Goal: Transaction & Acquisition: Obtain resource

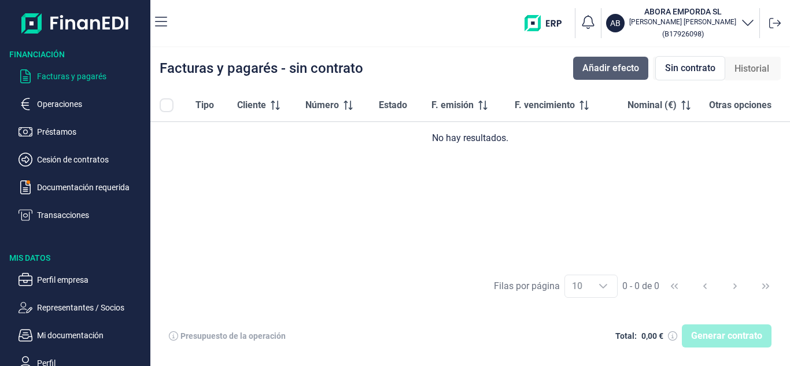
click at [609, 71] on span "Añadir efecto" at bounding box center [611, 68] width 57 height 14
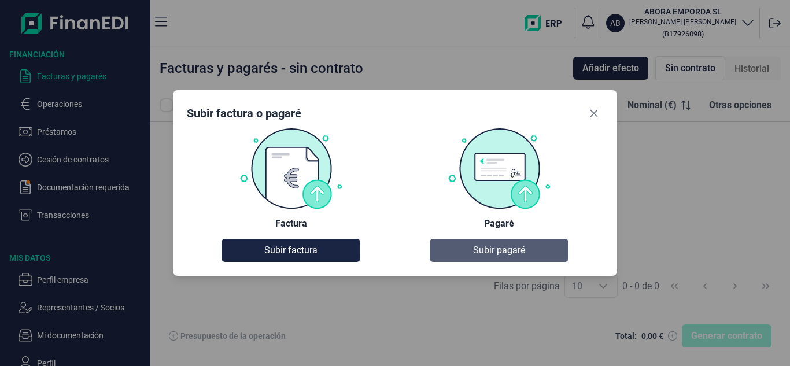
click at [496, 249] on span "Subir pagaré" at bounding box center [499, 251] width 52 height 14
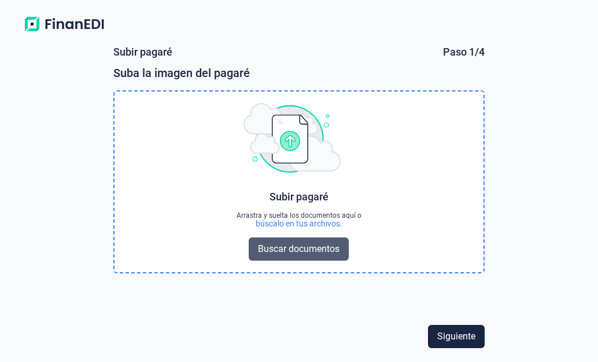
click at [315, 253] on span "Buscar documentos" at bounding box center [299, 249] width 82 height 14
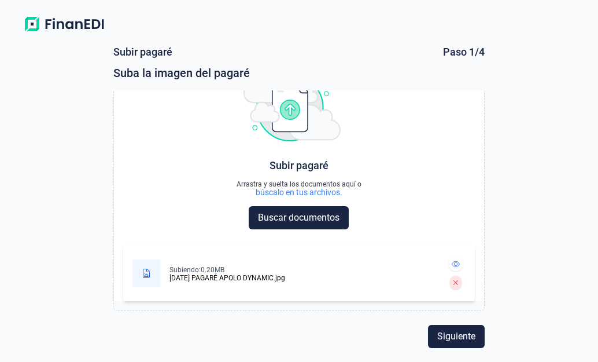
scroll to position [31, 0]
click at [465, 340] on span "Siguiente" at bounding box center [456, 336] width 38 height 14
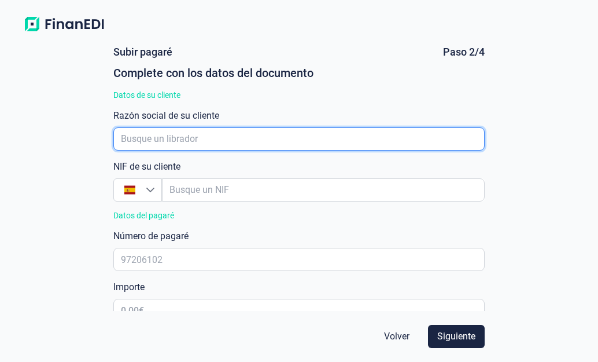
click at [175, 142] on input "empresaAutocomplete" at bounding box center [298, 138] width 371 height 23
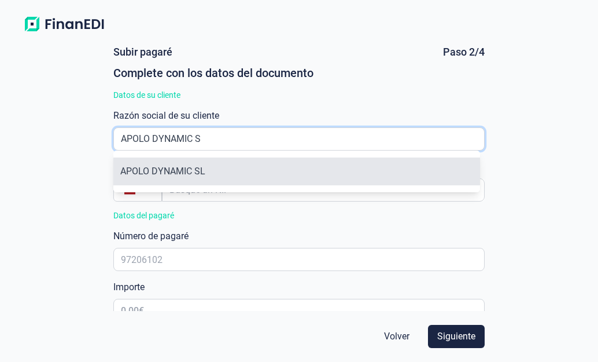
type input "APOLO DYNAMIC S"
click at [173, 167] on li "APOLO DYNAMIC SL" at bounding box center [296, 171] width 366 height 28
type input "B65171365"
type input "APOLO DYNAMIC SL"
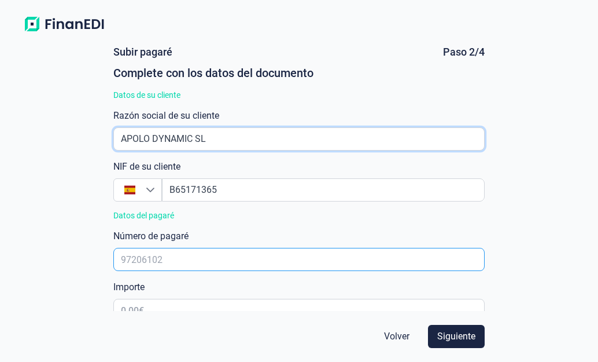
scroll to position [58, 0]
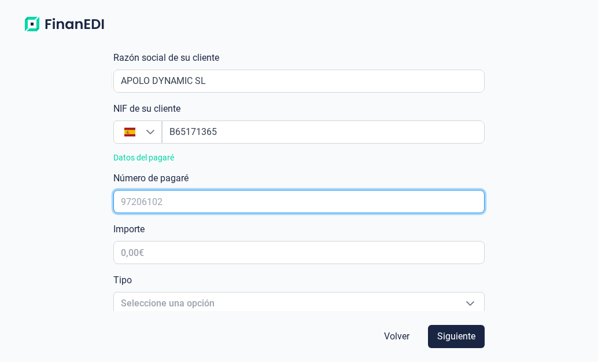
click at [189, 195] on input "text" at bounding box center [298, 201] width 371 height 23
click at [142, 199] on input "text" at bounding box center [298, 201] width 371 height 23
click at [161, 197] on input "text" at bounding box center [298, 201] width 371 height 23
click at [185, 201] on input "text" at bounding box center [298, 201] width 371 height 23
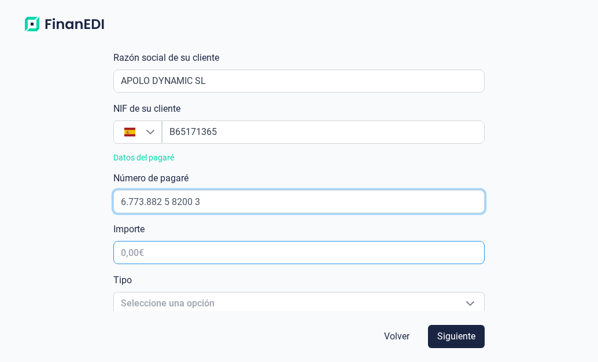
type input "6.773.882 5 8200 3"
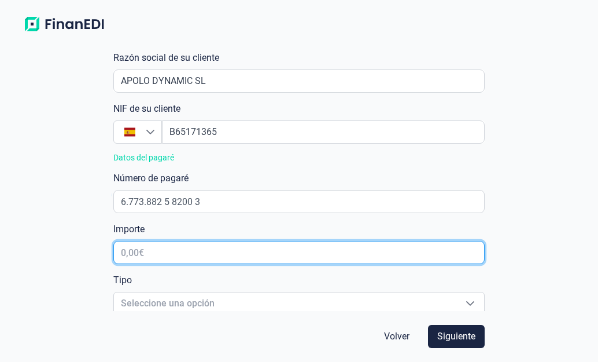
click at [165, 251] on input "text" at bounding box center [298, 252] width 371 height 23
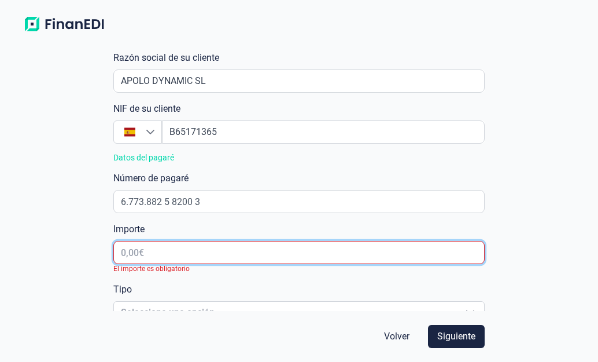
click at [182, 251] on input "text" at bounding box center [298, 252] width 371 height 23
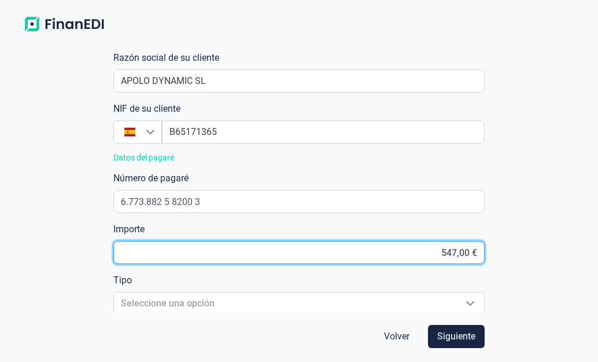
type input "5.474,00 €"
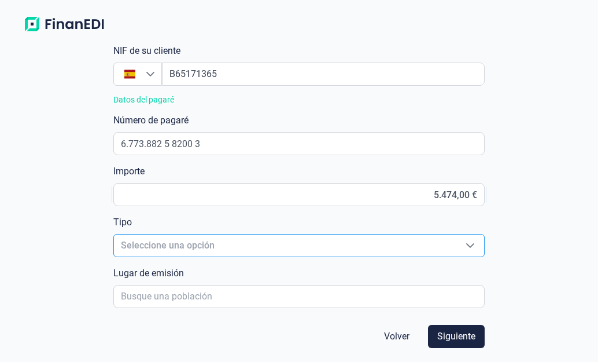
click at [466, 244] on icon "Seleccione una opción" at bounding box center [470, 245] width 8 height 5
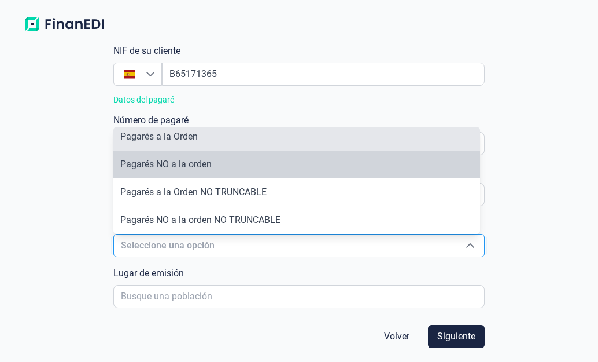
scroll to position [0, 0]
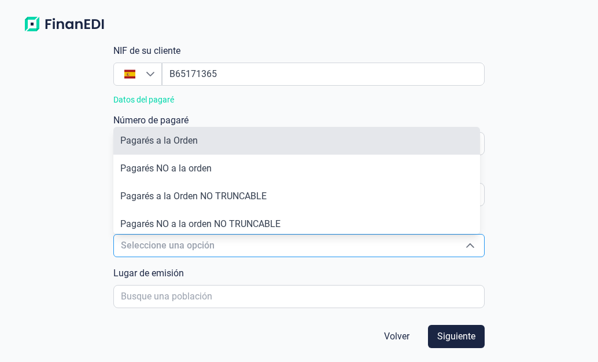
click at [172, 140] on span "Pagarés a la Orden" at bounding box center [159, 140] width 78 height 11
type input "Pagarés a la Orden"
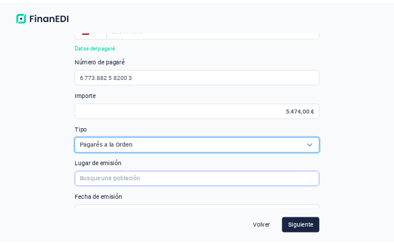
scroll to position [174, 0]
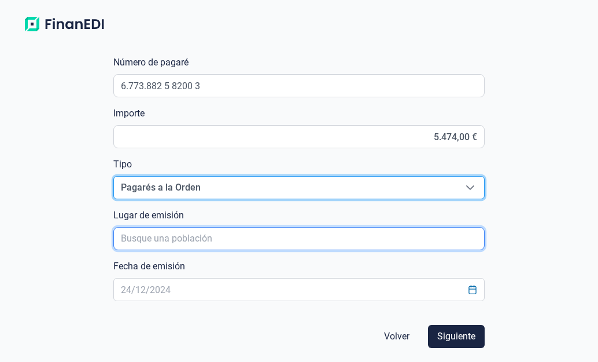
click at [222, 236] on input "poblacionAutocomplete" at bounding box center [298, 238] width 371 height 23
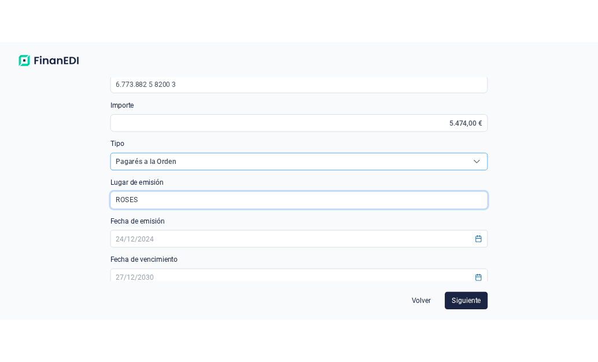
scroll to position [231, 0]
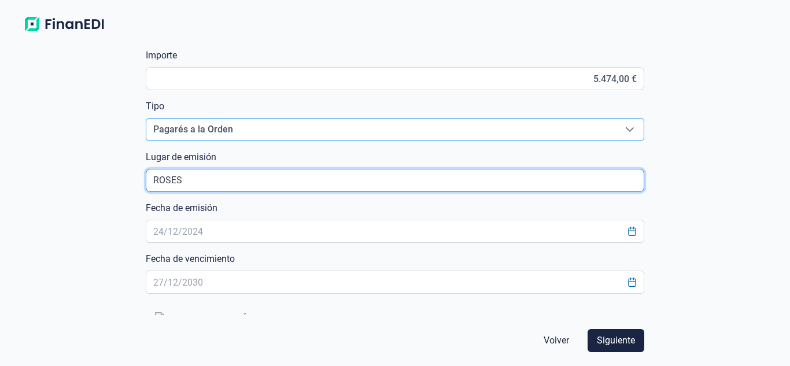
click at [222, 181] on input "poblacionAutocomplete" at bounding box center [395, 180] width 499 height 23
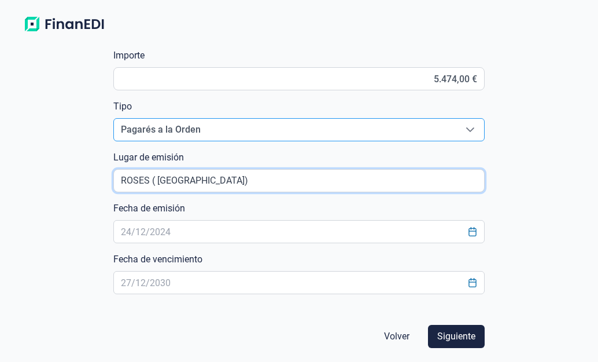
type input "ROSES ( GIRONA)"
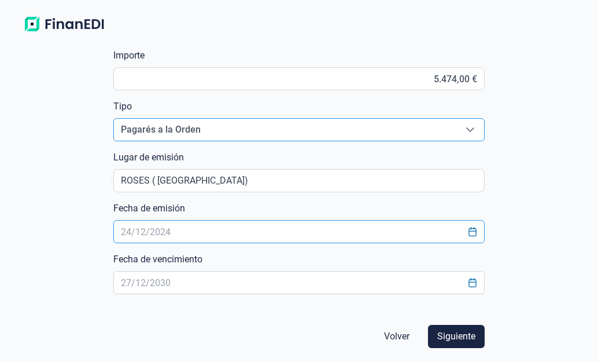
click at [174, 227] on input "text" at bounding box center [298, 231] width 371 height 23
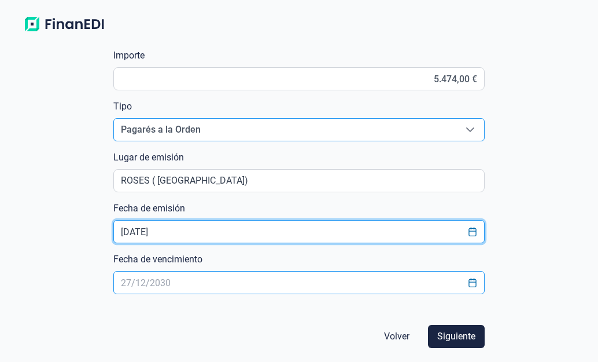
type input "[DATE]"
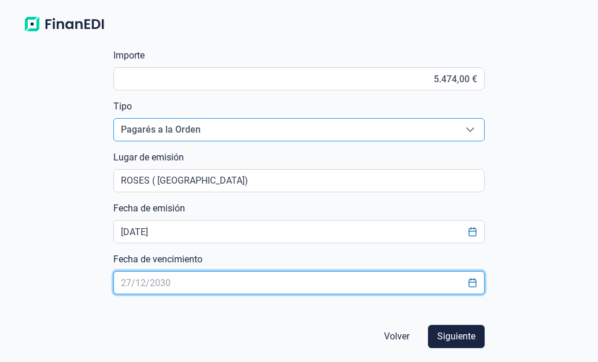
click at [158, 279] on input "text" at bounding box center [298, 282] width 371 height 23
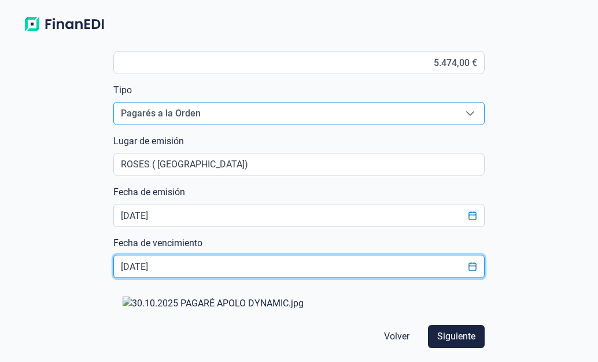
scroll to position [256, 0]
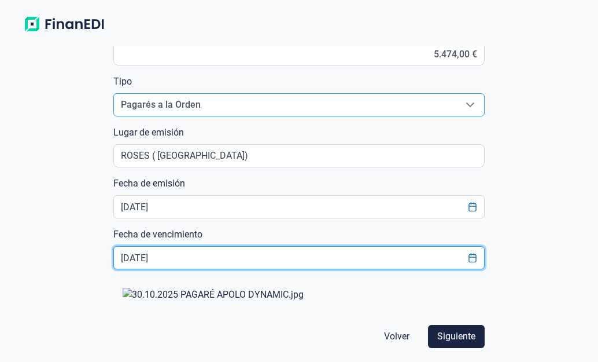
type input "[DATE]"
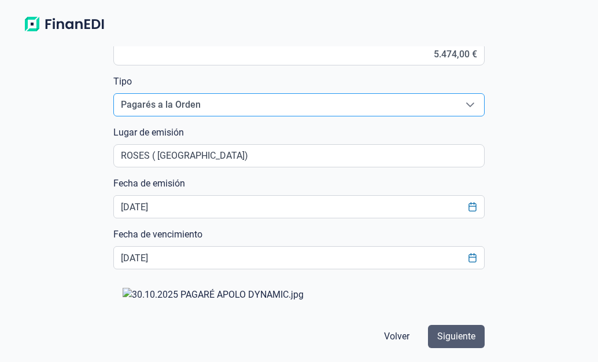
click at [463, 336] on span "Siguiente" at bounding box center [456, 336] width 38 height 14
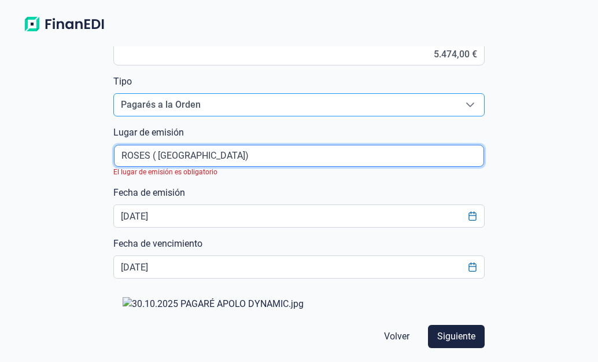
click at [209, 154] on input "poblacionAutocomplete" at bounding box center [299, 156] width 370 height 22
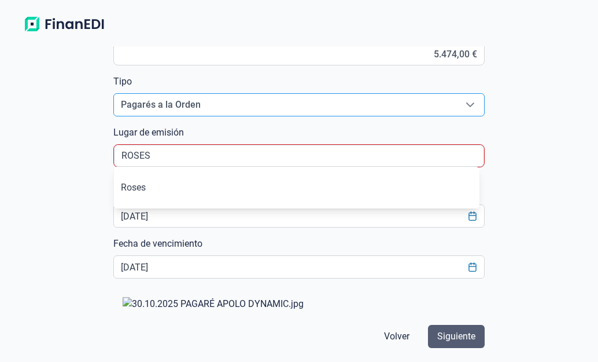
click at [459, 336] on span "Siguiente" at bounding box center [456, 336] width 38 height 14
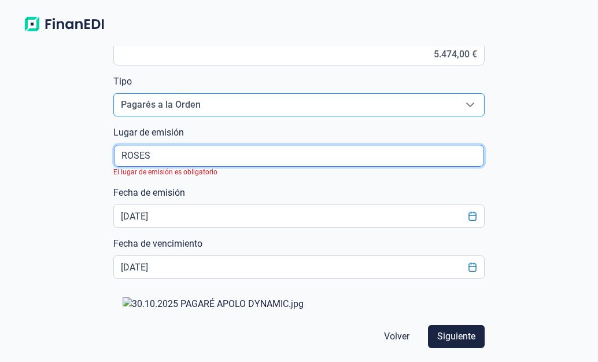
click at [158, 153] on input "poblacionAutocomplete" at bounding box center [299, 156] width 370 height 22
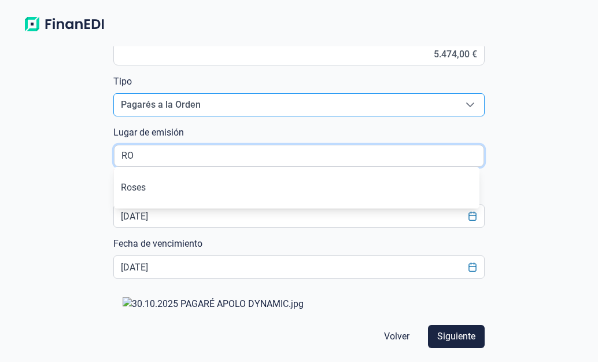
type input "R"
type input "r"
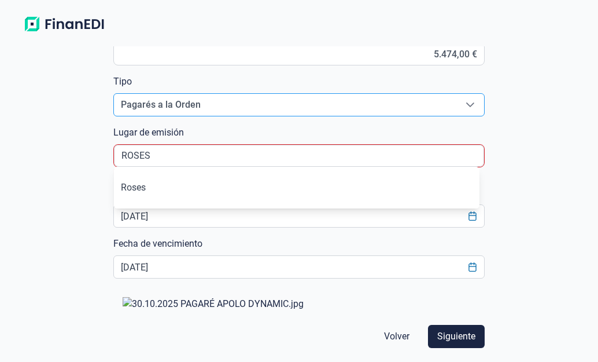
click at [560, 259] on div "Subir pagaré Paso 2/4 Complete con los datos del documento Datos de su cliente …" at bounding box center [299, 199] width 598 height 325
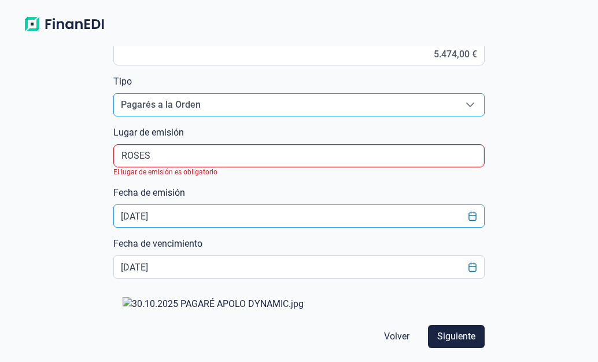
click at [219, 219] on input "[DATE]" at bounding box center [298, 215] width 371 height 23
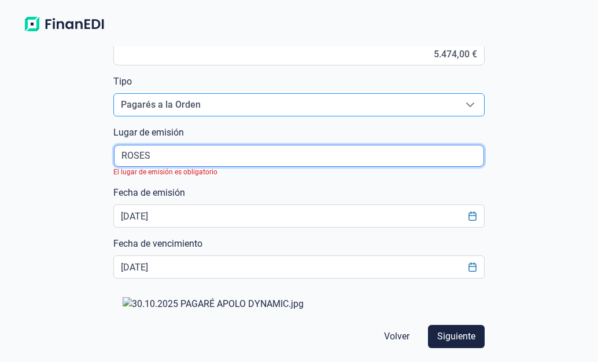
click at [176, 153] on input "poblacionAutocomplete" at bounding box center [299, 156] width 370 height 22
click at [472, 149] on input "poblacionAutocomplete" at bounding box center [299, 156] width 370 height 22
click at [476, 154] on input "poblacionAutocomplete" at bounding box center [299, 156] width 370 height 22
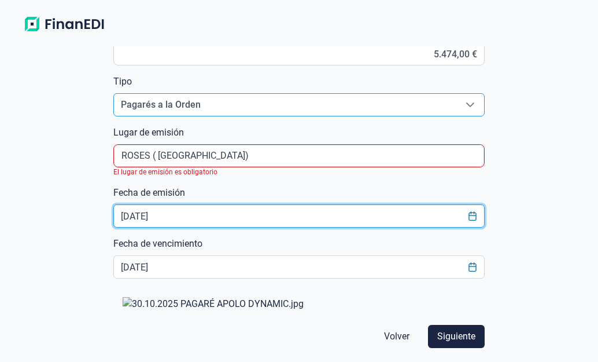
click at [362, 211] on input "[DATE]" at bounding box center [298, 215] width 371 height 23
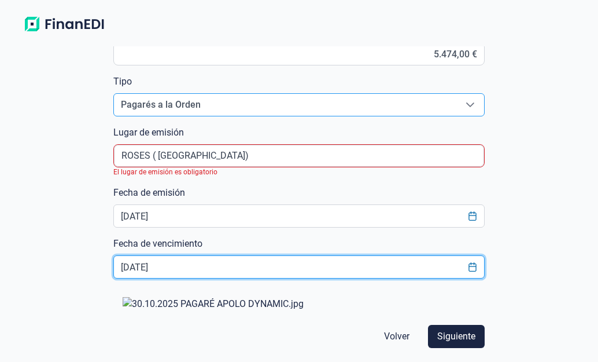
click at [351, 268] on input "[DATE]" at bounding box center [298, 266] width 371 height 23
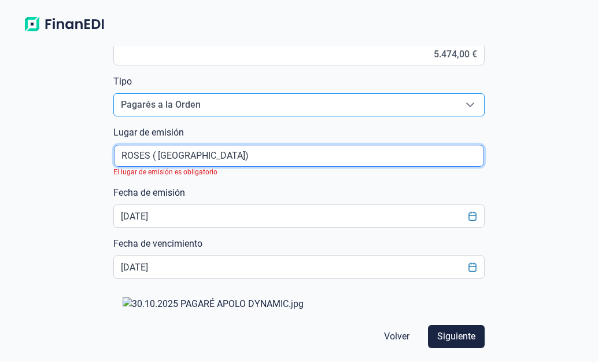
click at [220, 152] on input "poblacionAutocomplete" at bounding box center [299, 156] width 370 height 22
type input "R"
click at [141, 156] on input "poblacionAutocomplete" at bounding box center [299, 156] width 370 height 22
click at [292, 157] on input "poblacionAutocomplete" at bounding box center [299, 156] width 370 height 22
drag, startPoint x: 292, startPoint y: 157, endPoint x: 275, endPoint y: 156, distance: 16.9
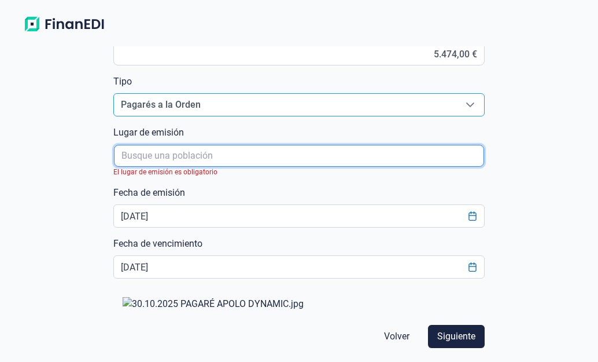
click at [275, 156] on input "poblacionAutocomplete" at bounding box center [299, 156] width 370 height 22
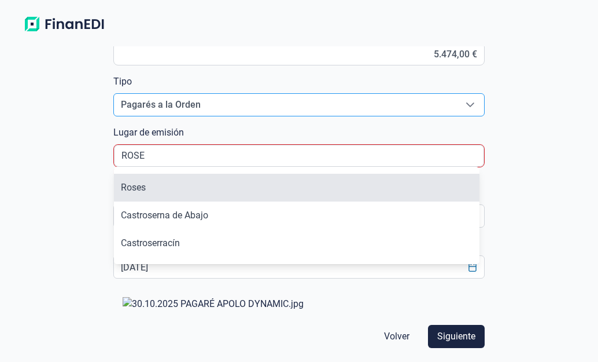
click at [152, 194] on li "Roses" at bounding box center [296, 188] width 365 height 28
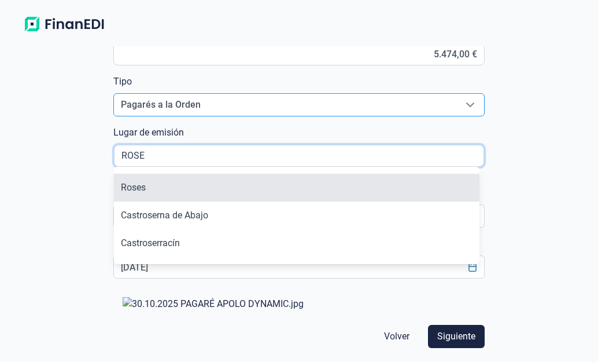
type input "Roses"
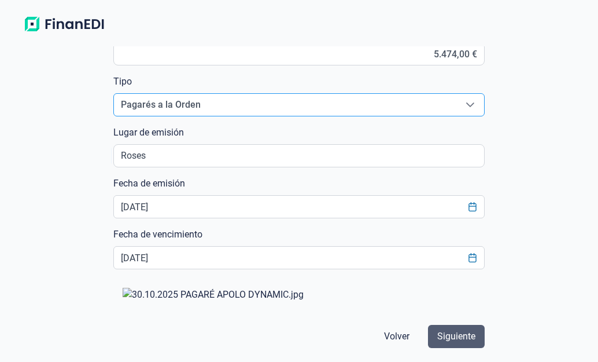
click at [460, 334] on span "Siguiente" at bounding box center [456, 336] width 38 height 14
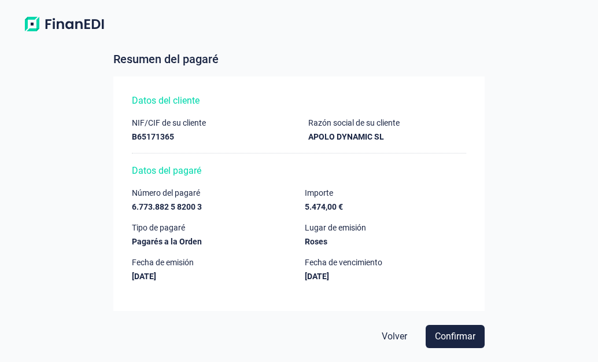
scroll to position [14, 0]
click at [461, 339] on span "Confirmar" at bounding box center [455, 336] width 41 height 14
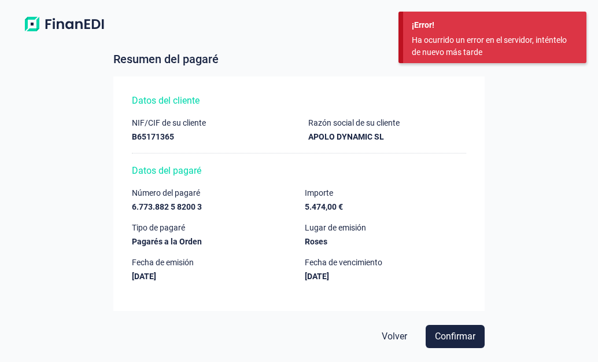
click at [263, 221] on div "Número del pagaré 6.773.882 5 8200 3 Importe 5.474,00 € Tipo de pagaré Pagarés …" at bounding box center [299, 234] width 334 height 93
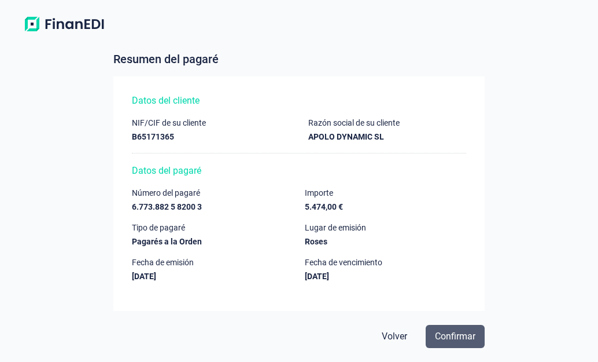
click at [453, 332] on span "Confirmar" at bounding box center [455, 336] width 41 height 14
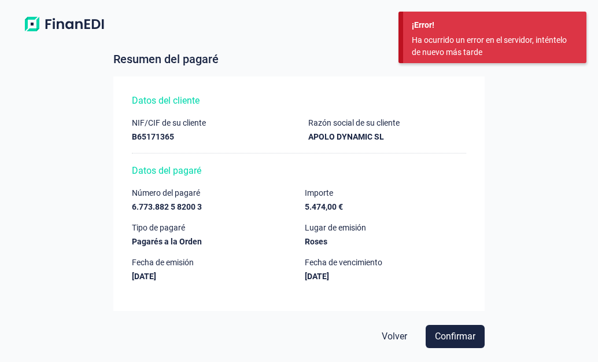
click at [421, 42] on div "Ha ocurrido un error en el servidor, inténtelo de nuevo más tarde" at bounding box center [490, 46] width 157 height 24
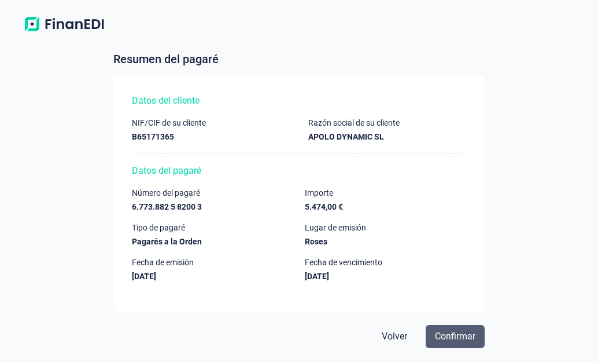
click at [466, 337] on span "Confirmar" at bounding box center [455, 336] width 41 height 14
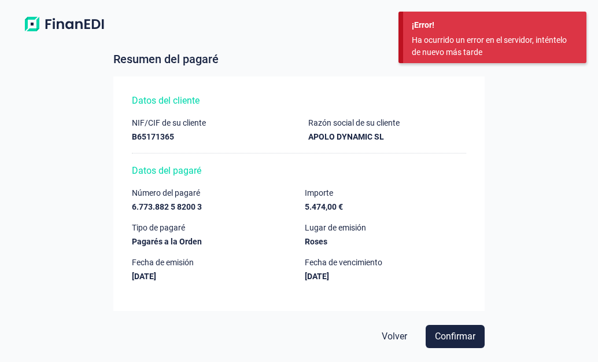
scroll to position [0, 0]
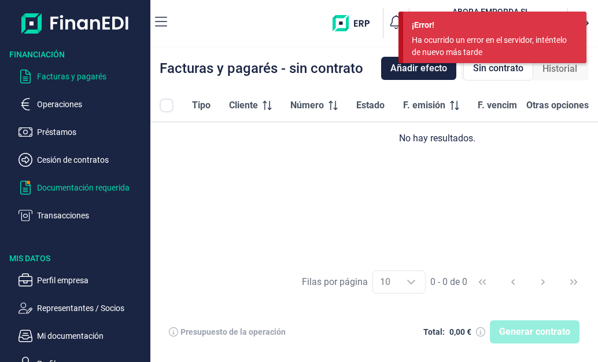
click at [86, 186] on p "Documentación requerida" at bounding box center [91, 188] width 109 height 14
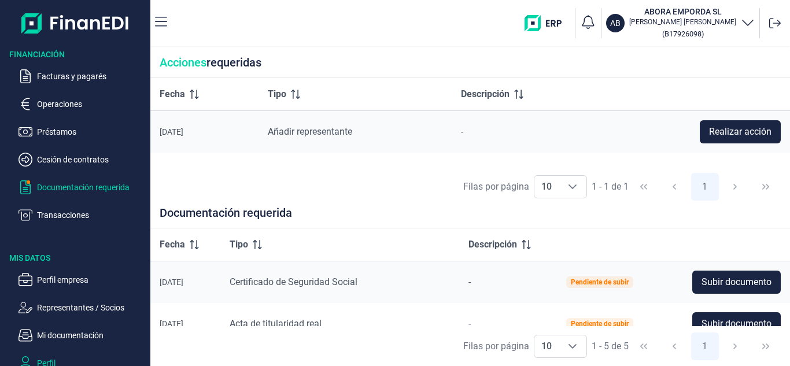
click at [47, 362] on p "Perfil" at bounding box center [91, 363] width 109 height 14
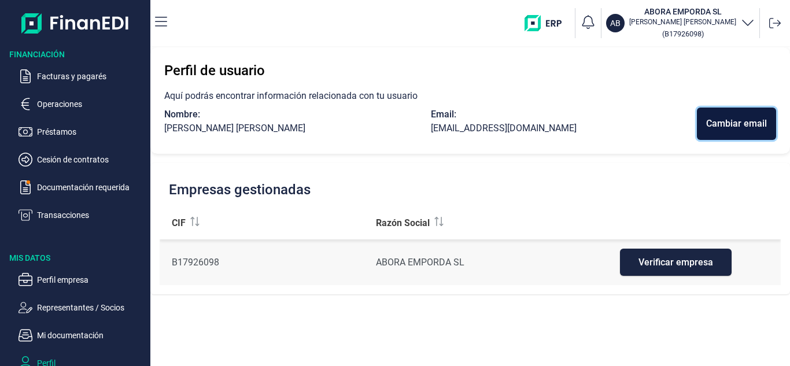
click at [738, 124] on div "Cambiar email" at bounding box center [737, 124] width 61 height 14
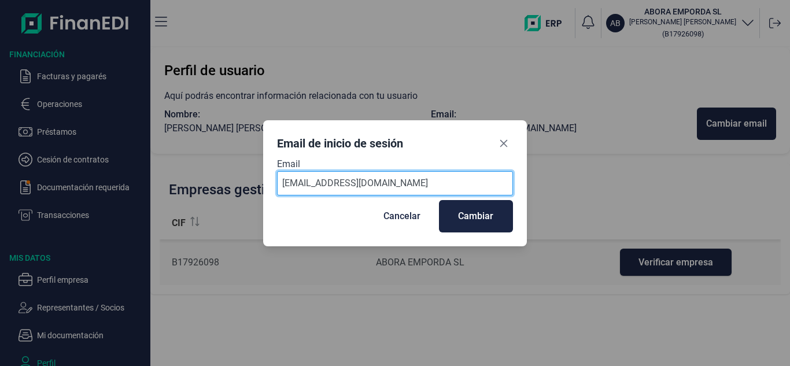
click at [425, 183] on input "eduard.garcia1971@gmail.com" at bounding box center [395, 183] width 236 height 24
type input "e"
type input "aboraempordasl@gmail.com"
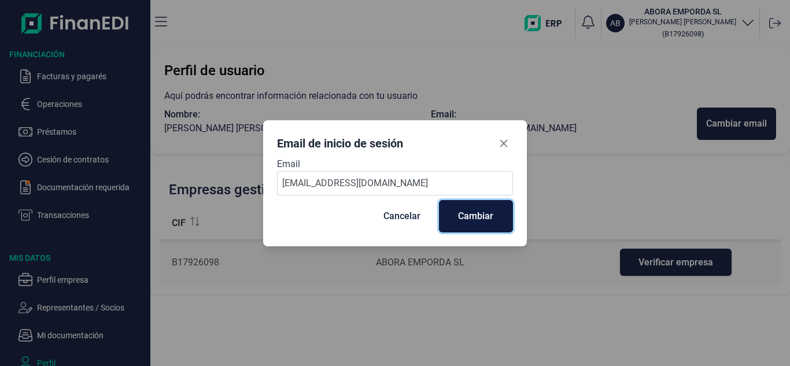
click at [482, 218] on div "Cambiar" at bounding box center [475, 216] width 35 height 14
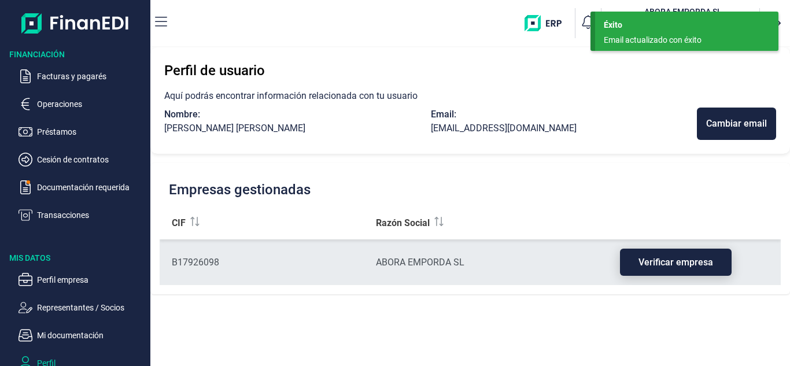
click at [656, 265] on span "Verificar empresa" at bounding box center [676, 262] width 75 height 9
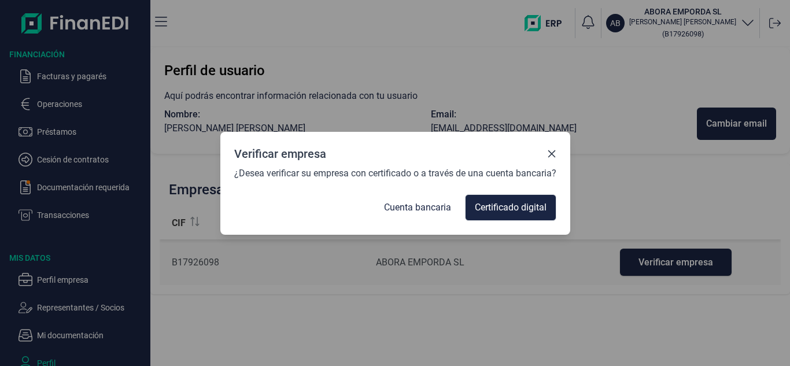
click at [547, 290] on div "Verificar empresa ¿Desea verificar su empresa con certificado o a través de una…" at bounding box center [395, 183] width 790 height 366
click at [521, 207] on span "Certificado digital" at bounding box center [511, 208] width 72 height 14
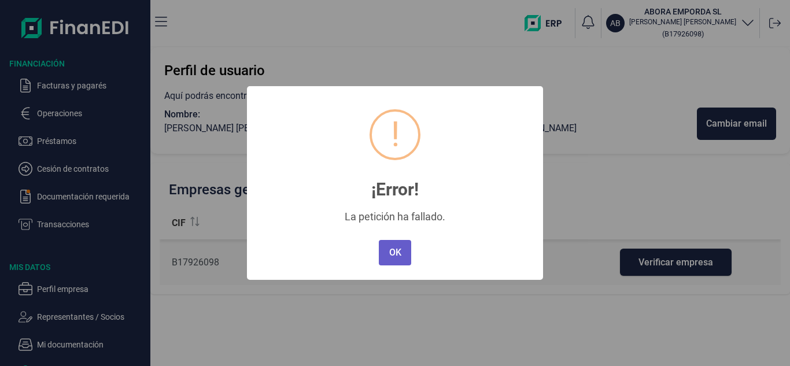
click at [393, 260] on button "OK" at bounding box center [395, 252] width 32 height 25
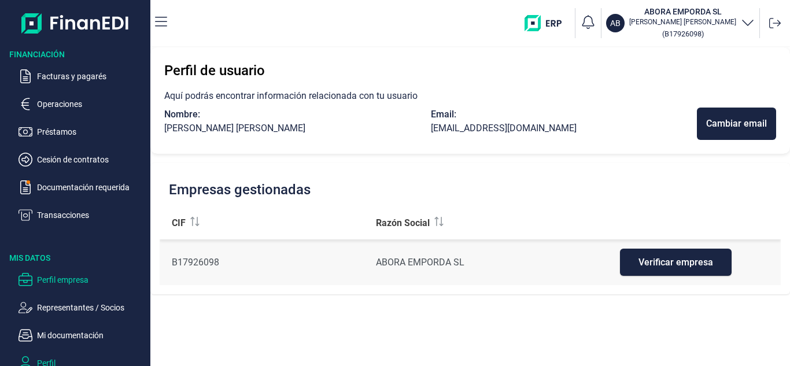
click at [64, 276] on p "Perfil empresa" at bounding box center [91, 280] width 109 height 14
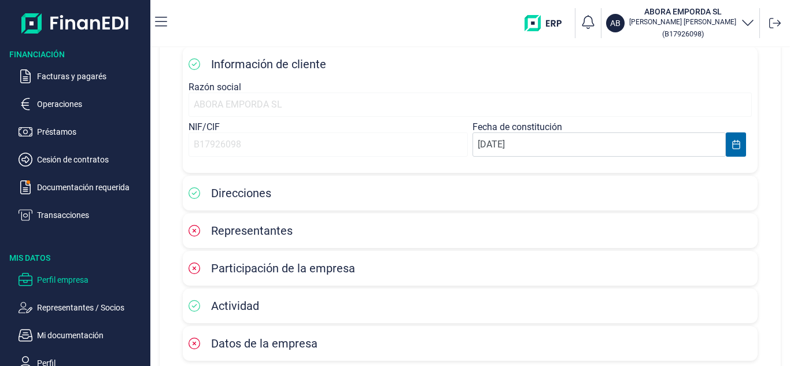
scroll to position [58, 0]
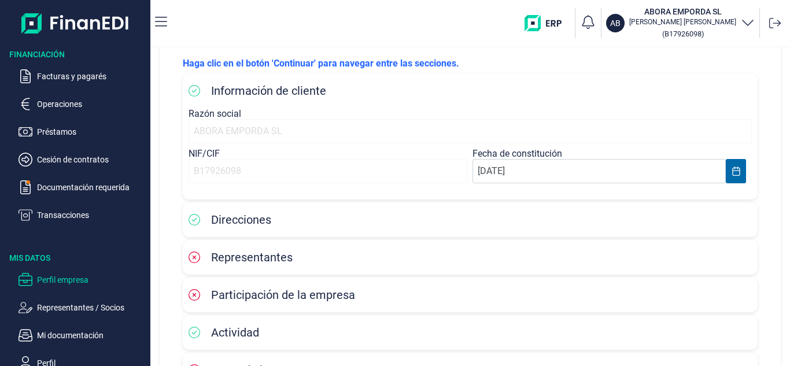
click at [208, 128] on div "ABORA EMPORDA SL" at bounding box center [471, 131] width 564 height 24
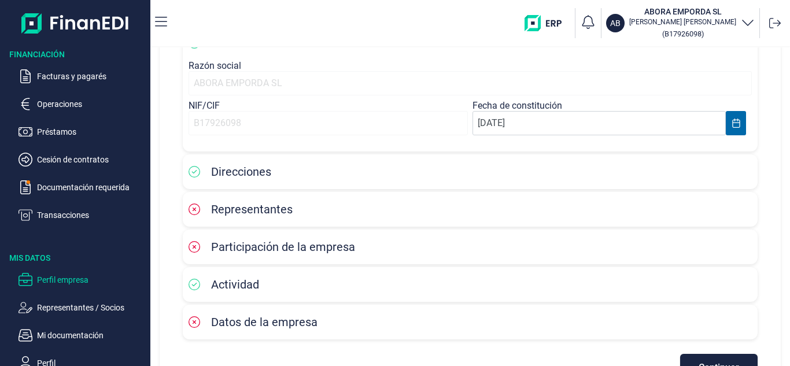
scroll to position [86, 0]
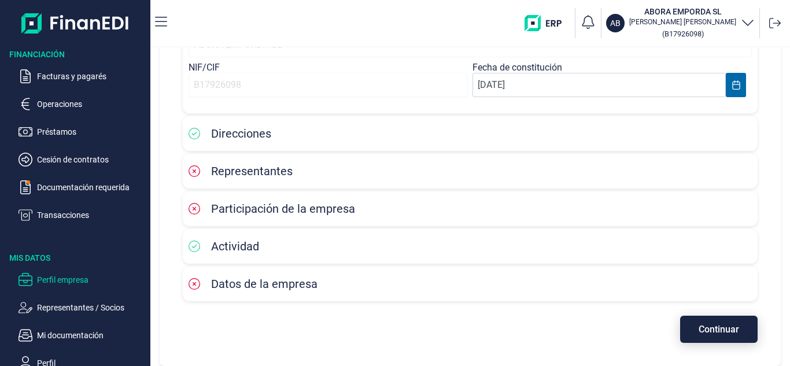
click at [733, 330] on span "Continuar" at bounding box center [719, 329] width 41 height 9
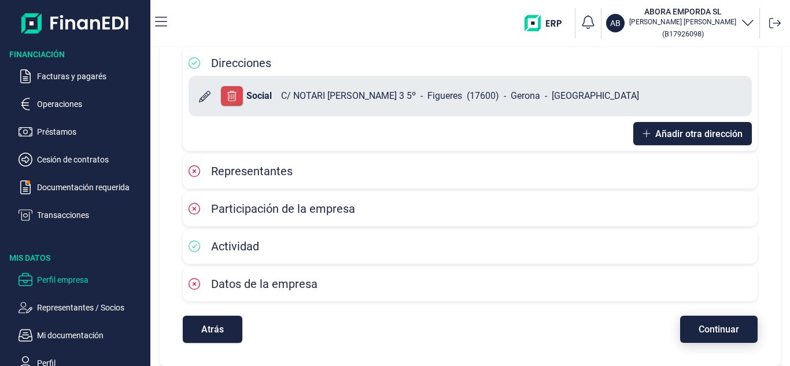
scroll to position [53, 0]
click at [715, 332] on span "Continuar" at bounding box center [719, 329] width 41 height 9
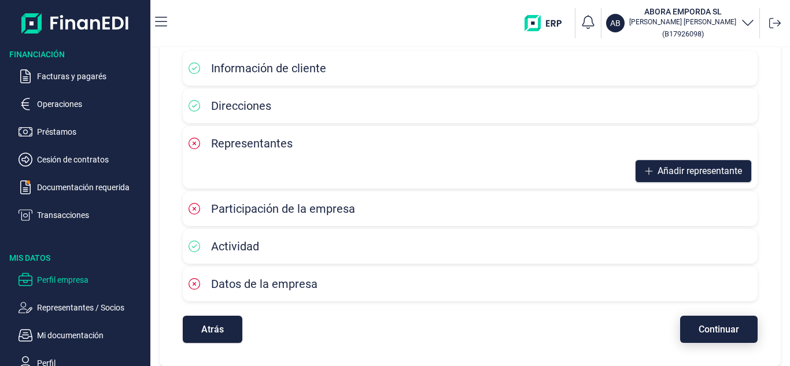
scroll to position [80, 0]
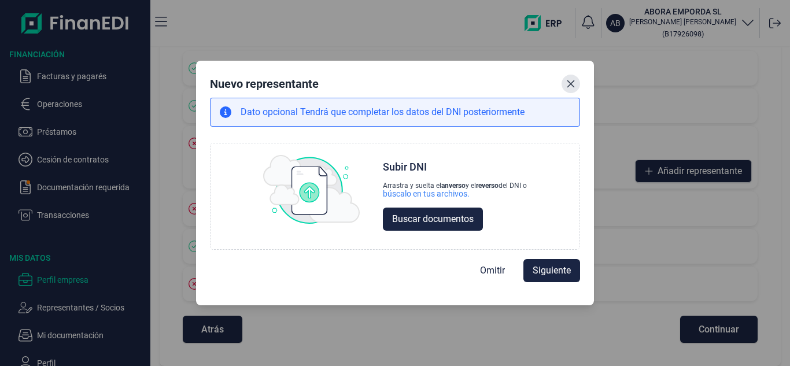
click at [574, 82] on icon "Close" at bounding box center [571, 83] width 9 height 9
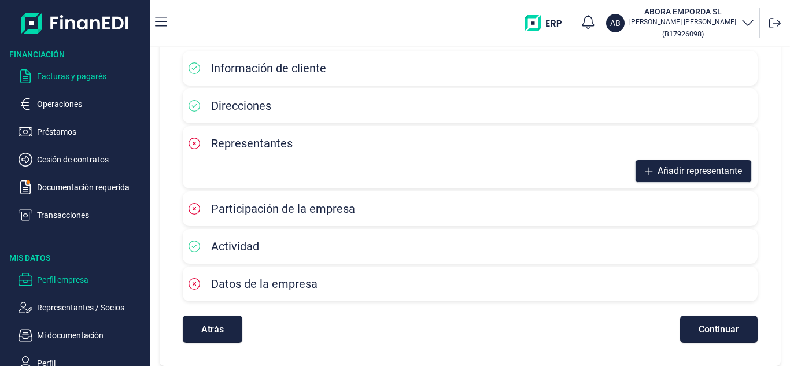
click at [57, 73] on p "Facturas y pagarés" at bounding box center [91, 76] width 109 height 14
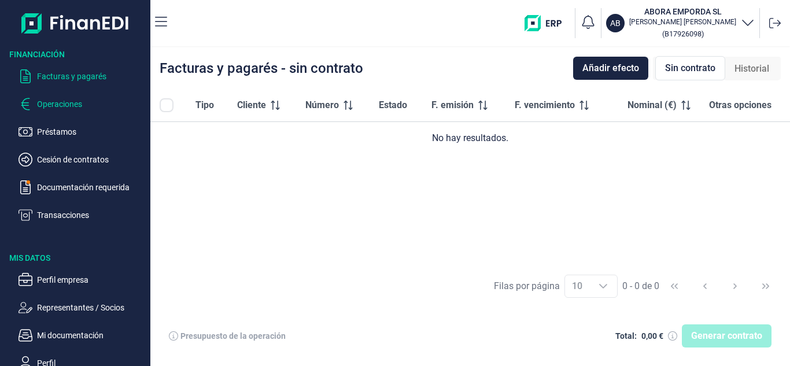
click at [60, 108] on p "Operaciones" at bounding box center [91, 104] width 109 height 14
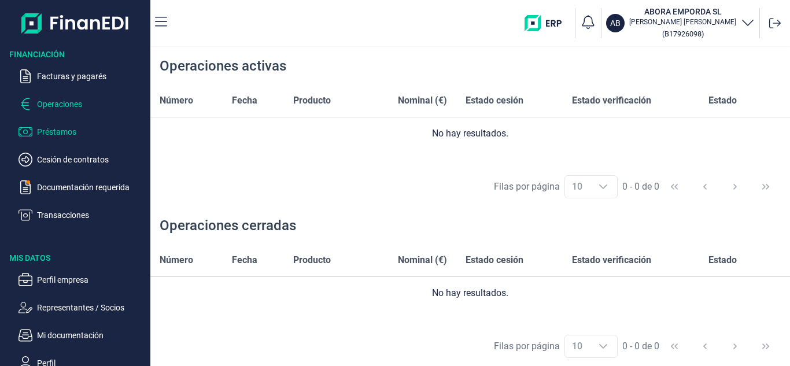
click at [45, 132] on p "Préstamos" at bounding box center [91, 132] width 109 height 14
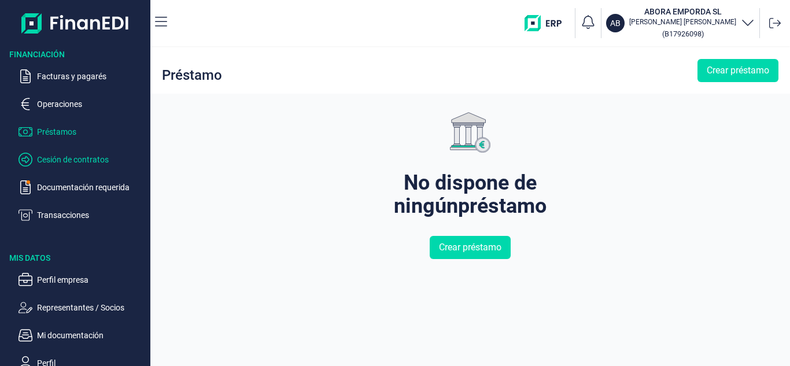
click at [62, 159] on p "Cesión de contratos" at bounding box center [91, 160] width 109 height 14
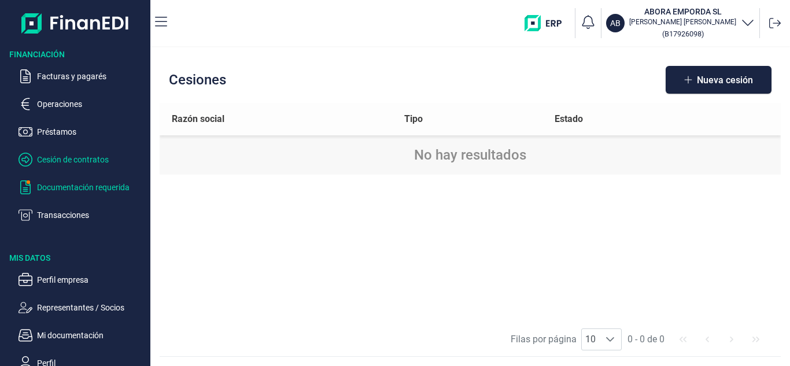
click at [79, 190] on p "Documentación requerida" at bounding box center [91, 188] width 109 height 14
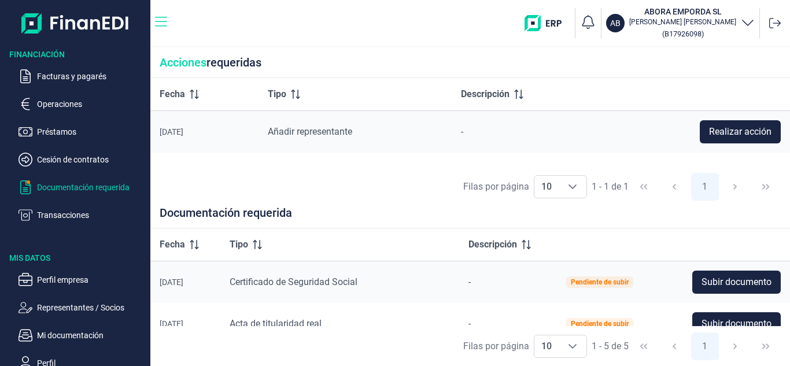
click at [164, 17] on icon "button" at bounding box center [161, 22] width 12 height 10
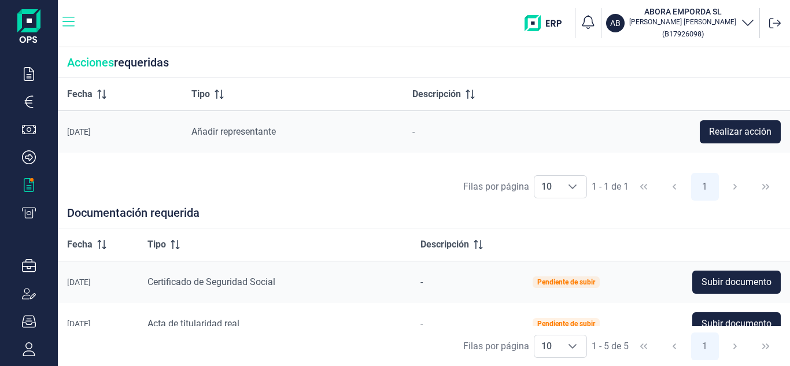
click at [73, 22] on icon "button" at bounding box center [68, 22] width 12 height 10
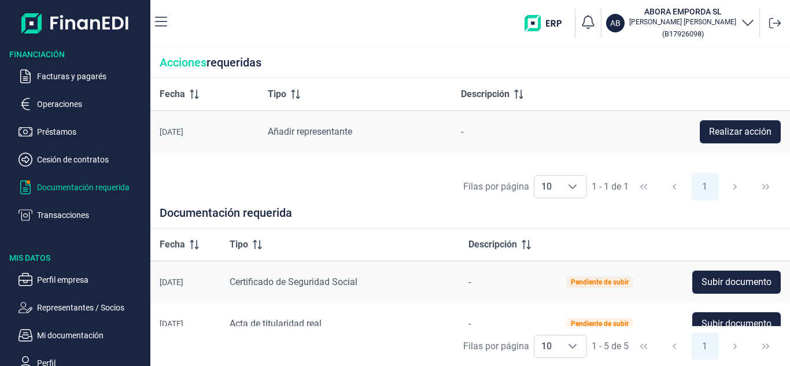
click at [748, 20] on icon "button" at bounding box center [748, 22] width 14 height 14
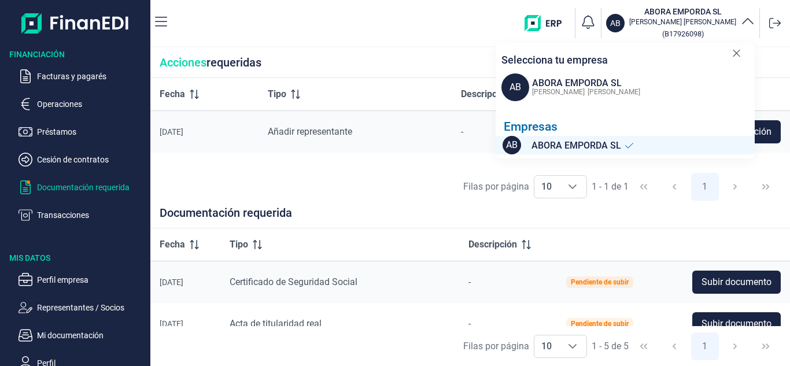
click at [748, 20] on icon "button" at bounding box center [748, 22] width 14 height 14
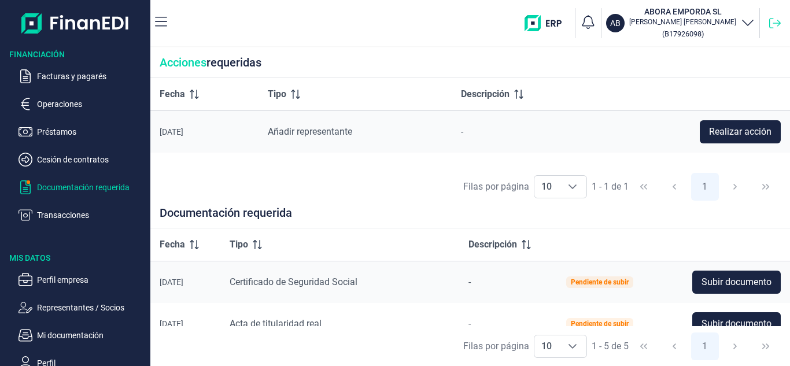
click at [774, 25] on icon at bounding box center [776, 23] width 12 height 12
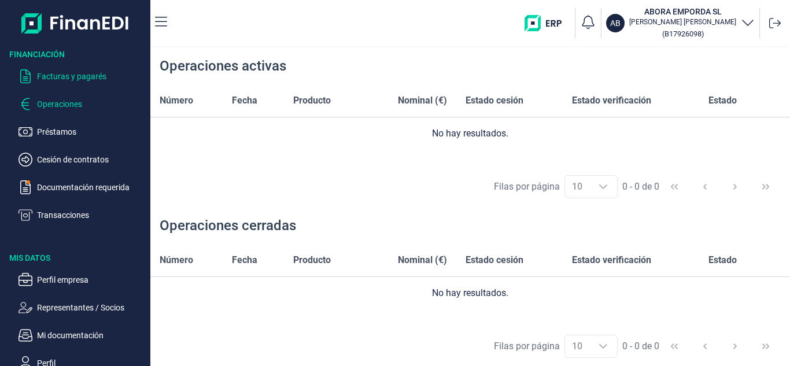
click at [60, 78] on p "Facturas y pagarés" at bounding box center [91, 76] width 109 height 14
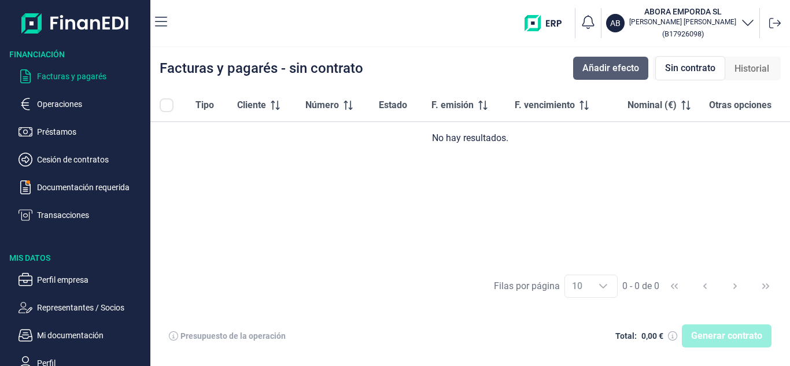
click at [615, 67] on span "Añadir efecto" at bounding box center [611, 68] width 57 height 14
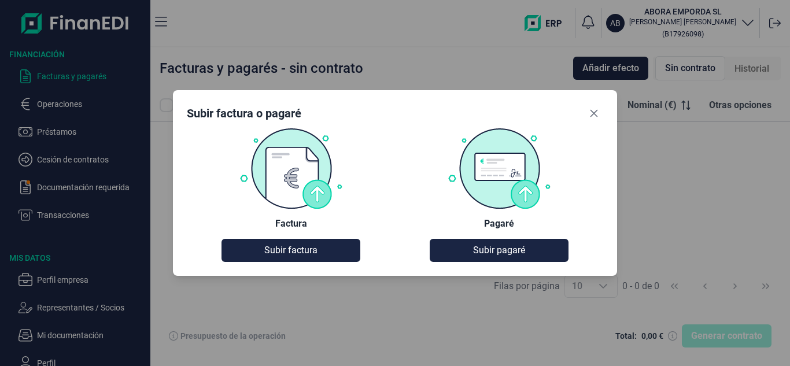
click at [499, 178] on img at bounding box center [499, 168] width 104 height 82
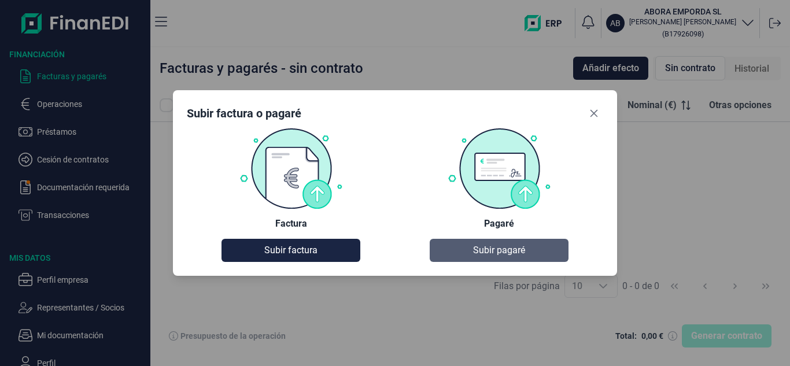
click at [501, 255] on span "Subir pagaré" at bounding box center [499, 251] width 52 height 14
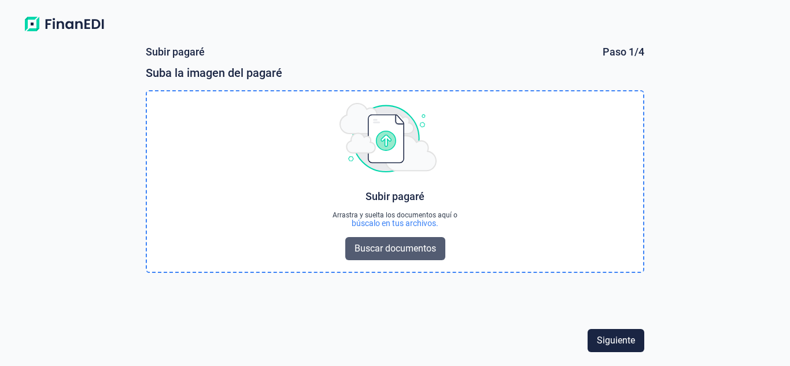
click at [394, 250] on span "Buscar documentos" at bounding box center [396, 249] width 82 height 14
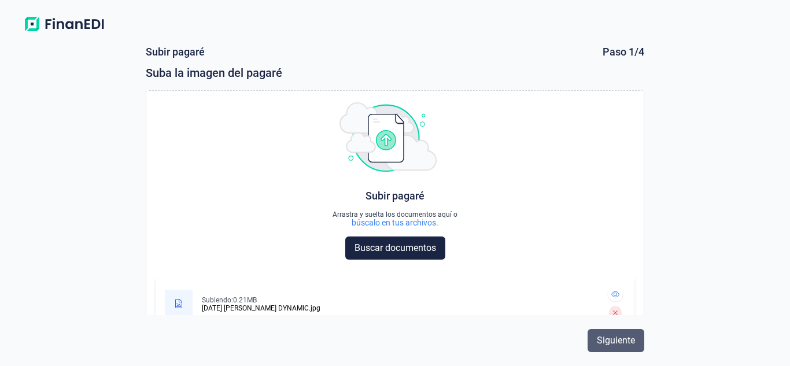
click at [619, 339] on span "Siguiente" at bounding box center [616, 341] width 38 height 14
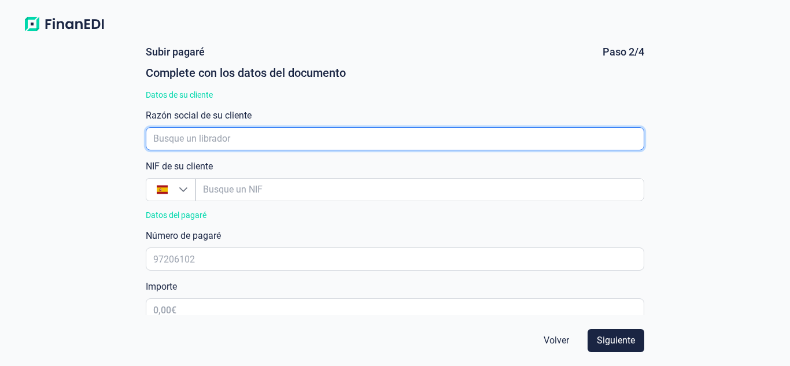
click at [218, 141] on input "empresaAutocomplete" at bounding box center [395, 138] width 499 height 23
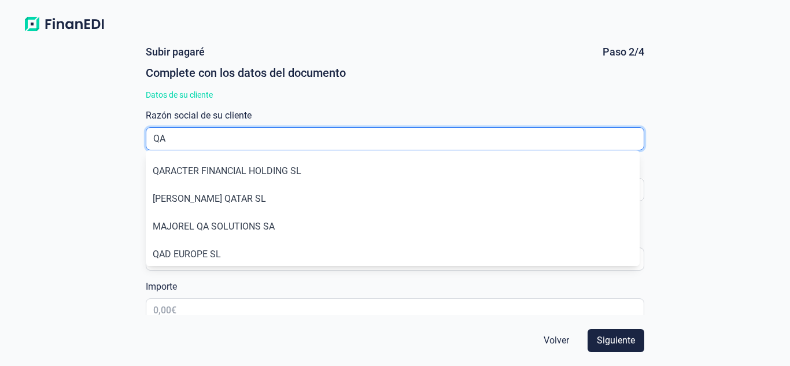
type input "Q"
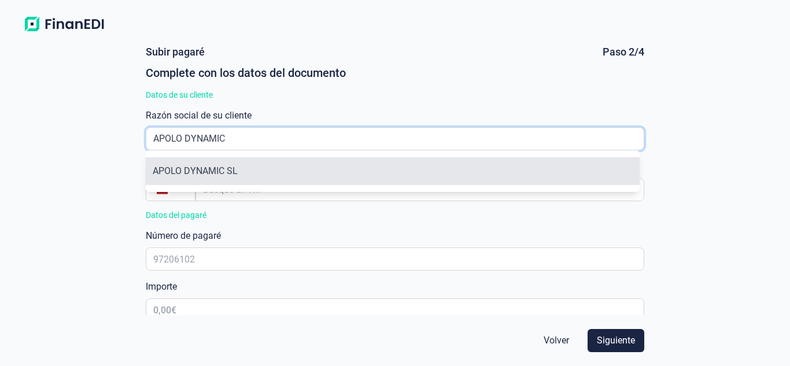
type input "APOLO DYNAMIC"
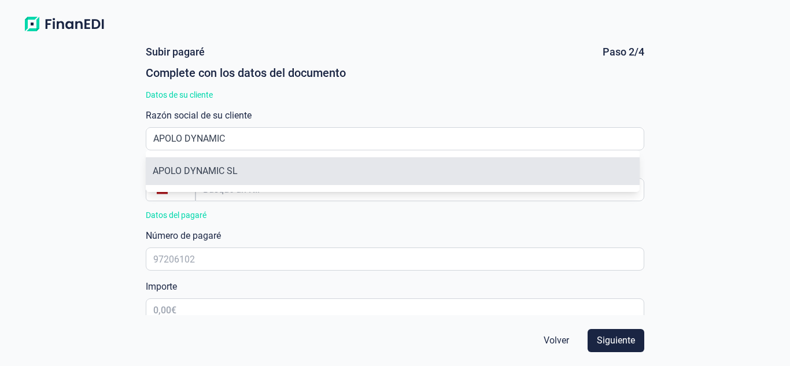
click at [226, 174] on li "APOLO DYNAMIC SL" at bounding box center [393, 171] width 495 height 28
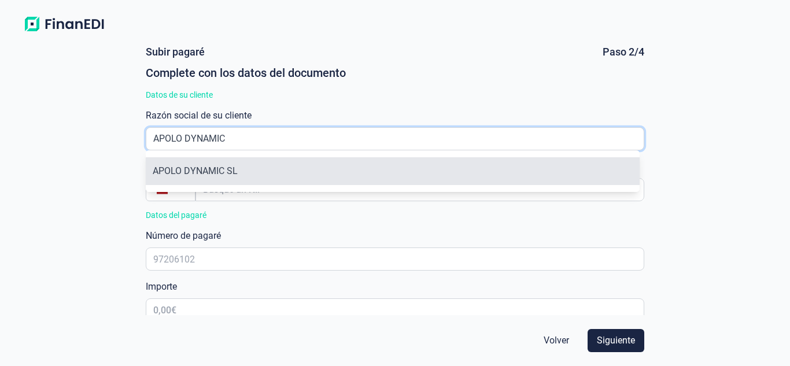
type input "B65171365"
type input "APOLO DYNAMIC SL"
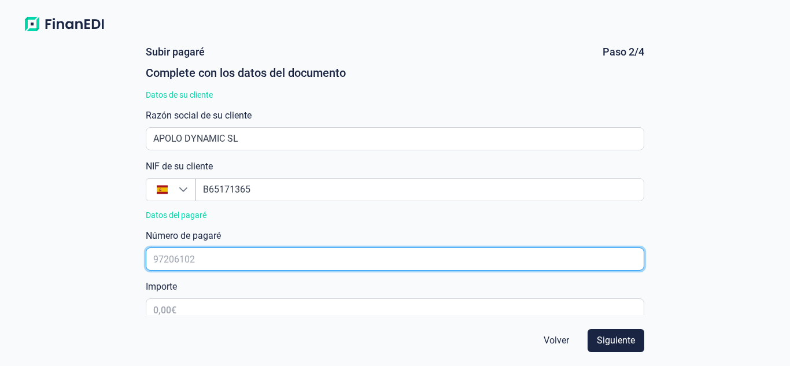
click at [220, 262] on input "text" at bounding box center [395, 259] width 499 height 23
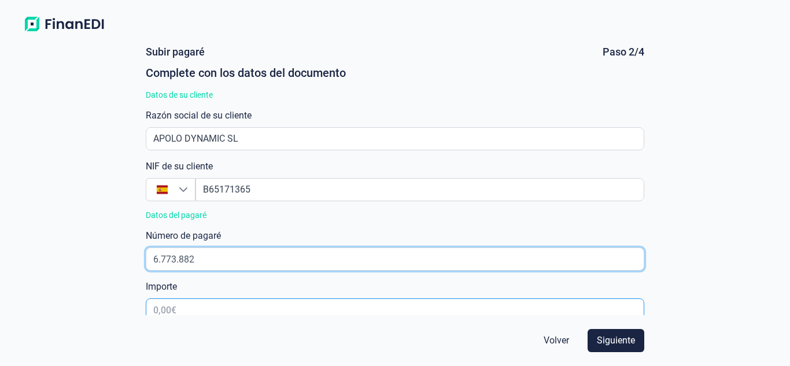
type input "6.773.882"
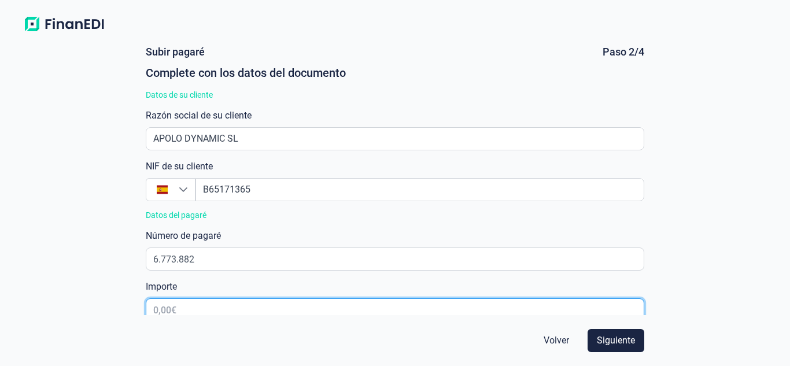
click at [212, 300] on input "text" at bounding box center [395, 310] width 499 height 23
type input "5.474,00 €"
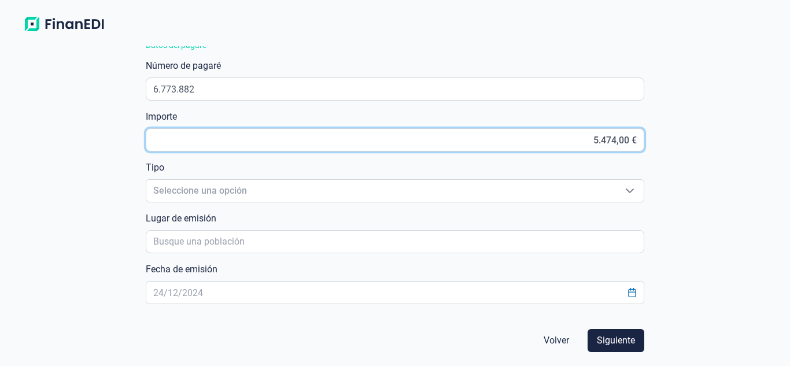
scroll to position [174, 0]
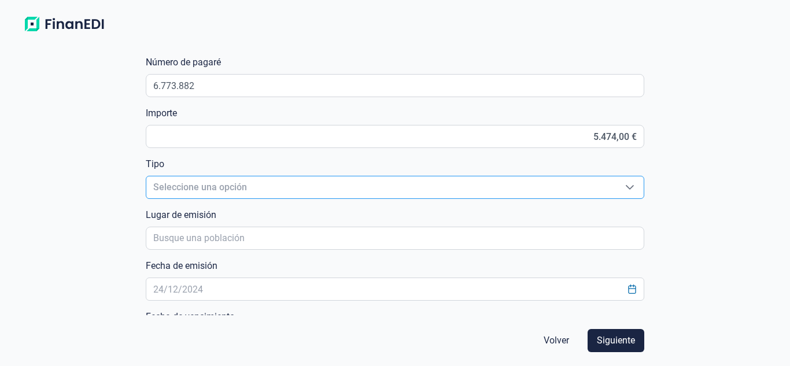
click at [406, 193] on span "Seleccione una opción" at bounding box center [381, 187] width 470 height 22
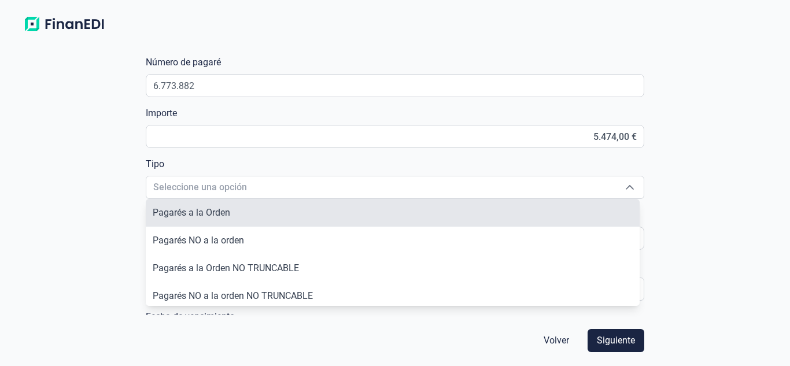
click at [312, 207] on li "Pagarés a la Orden" at bounding box center [393, 213] width 495 height 28
type input "Pagarés a la Orden"
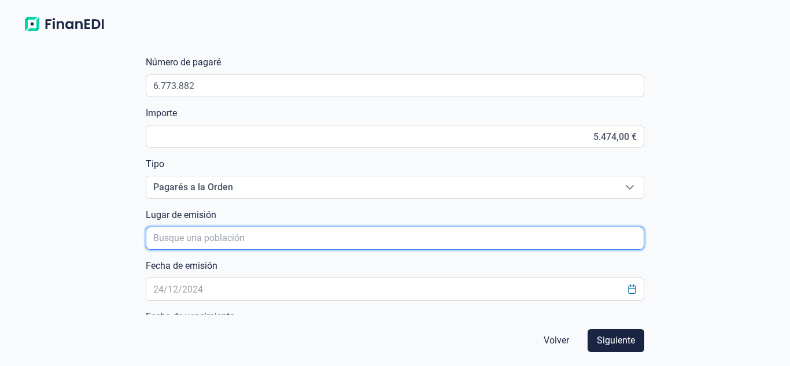
click at [242, 239] on input "poblacionAutocomplete" at bounding box center [395, 238] width 499 height 23
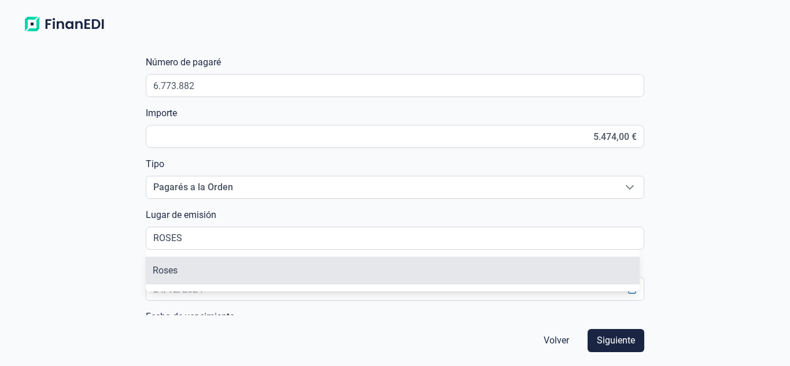
click at [206, 273] on li "Roses" at bounding box center [393, 271] width 495 height 28
type input "Roses"
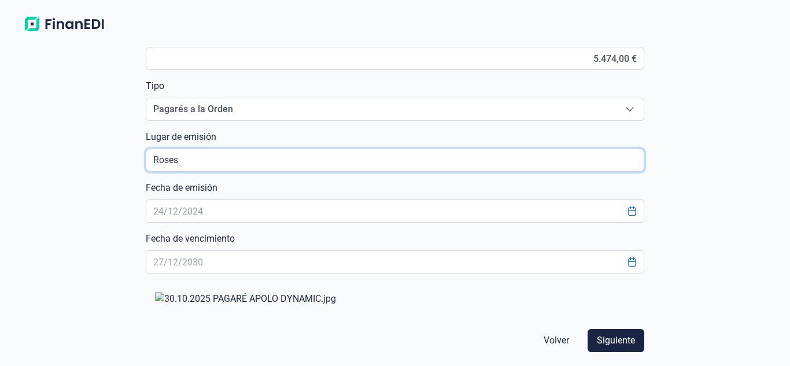
scroll to position [289, 0]
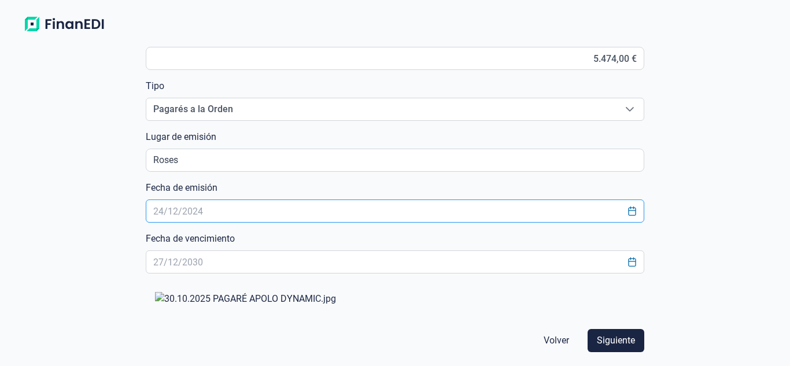
click at [203, 200] on input "text" at bounding box center [395, 211] width 499 height 23
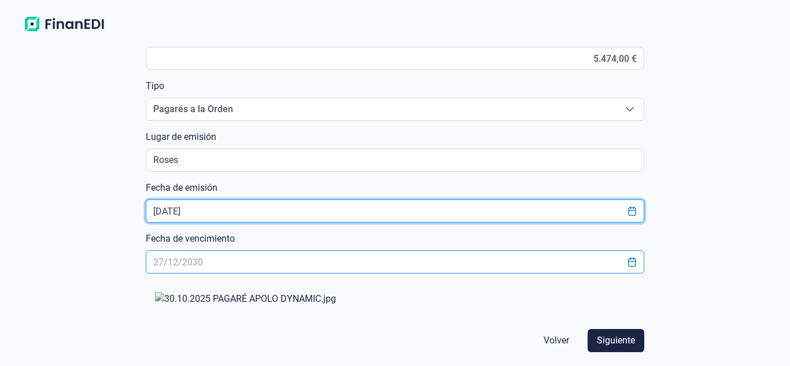
type input "[DATE]"
click at [216, 251] on input "text" at bounding box center [395, 262] width 499 height 23
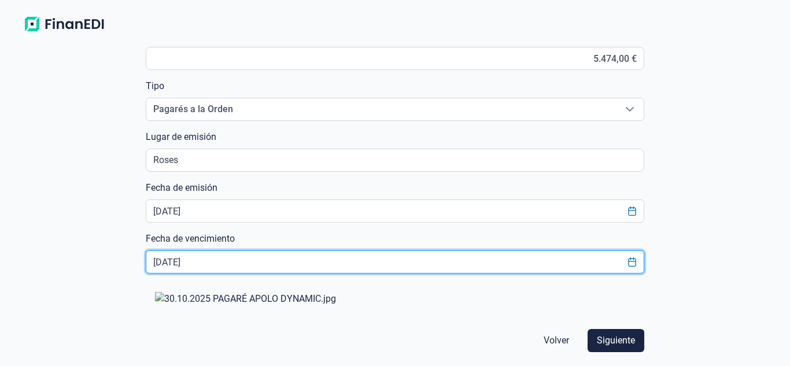
scroll to position [463, 0]
type input "[DATE]"
click at [617, 343] on span "Siguiente" at bounding box center [616, 341] width 38 height 14
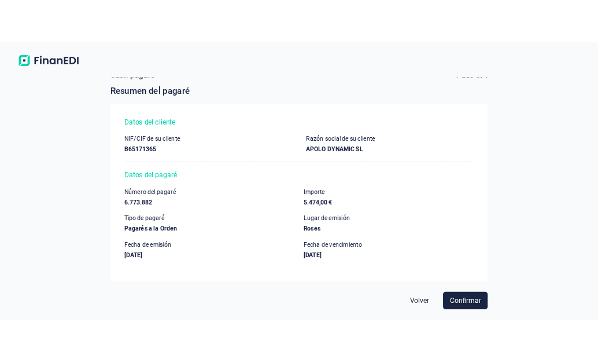
scroll to position [9, 0]
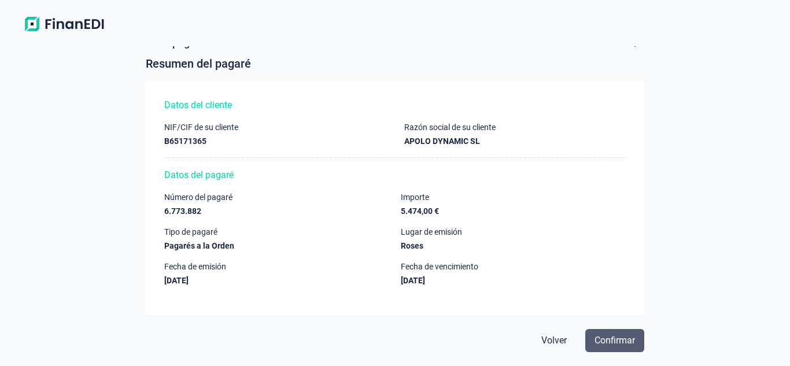
click at [616, 340] on span "Confirmar" at bounding box center [615, 341] width 41 height 14
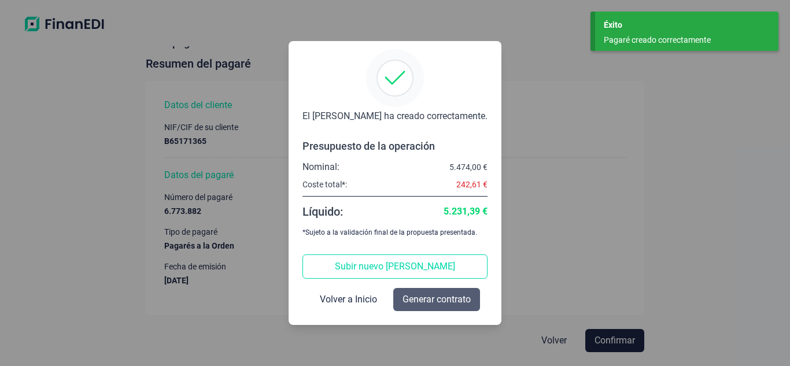
click at [450, 300] on span "Generar contrato" at bounding box center [437, 300] width 68 height 14
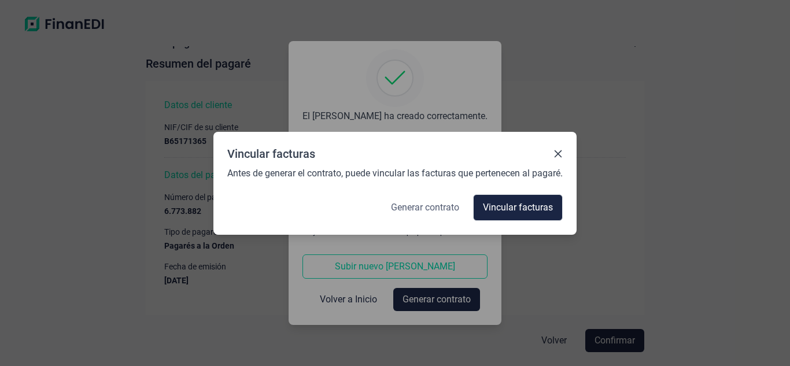
click at [443, 208] on span "Generar contrato" at bounding box center [425, 208] width 68 height 14
select select "ES"
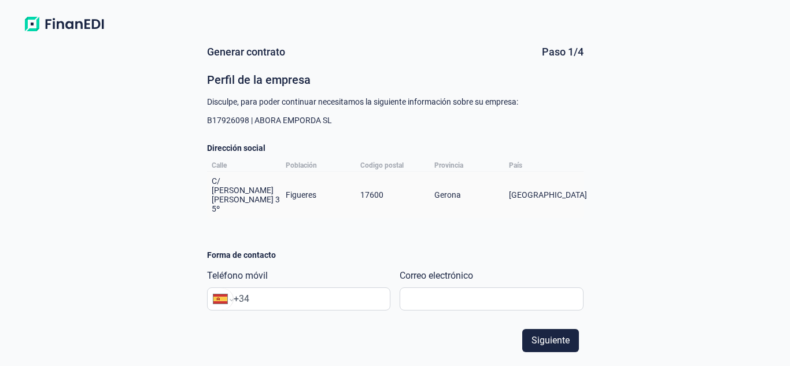
click at [310, 292] on input "+34" at bounding box center [312, 299] width 156 height 14
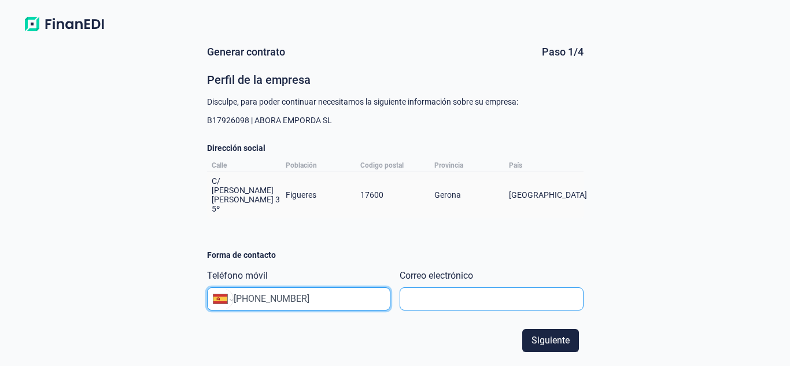
type input "[PHONE_NUMBER]"
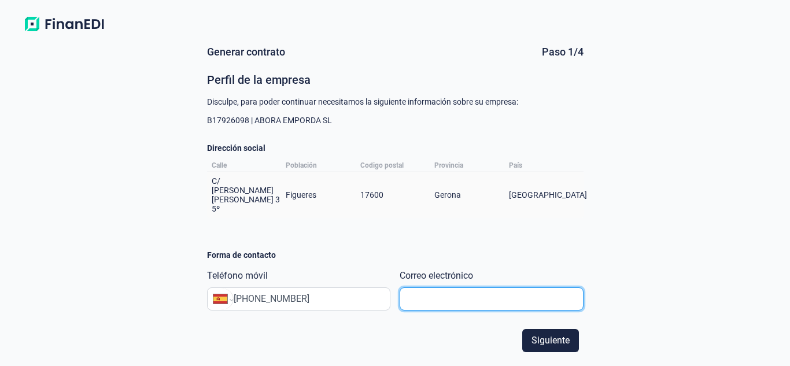
click at [460, 291] on input "text" at bounding box center [492, 299] width 184 height 23
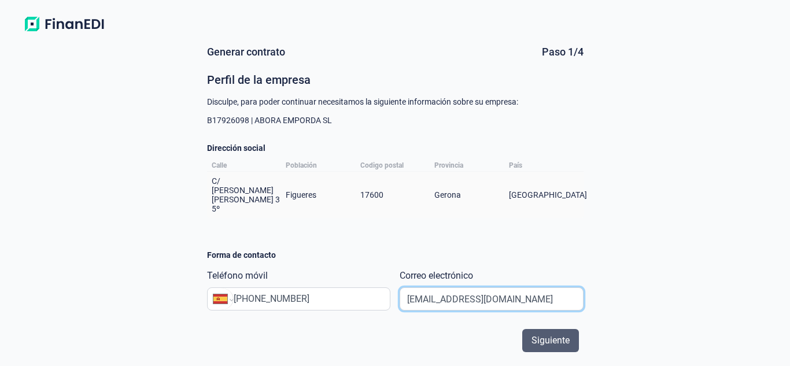
type input "[EMAIL_ADDRESS][DOMAIN_NAME]"
click at [564, 339] on span "Siguiente" at bounding box center [551, 341] width 38 height 14
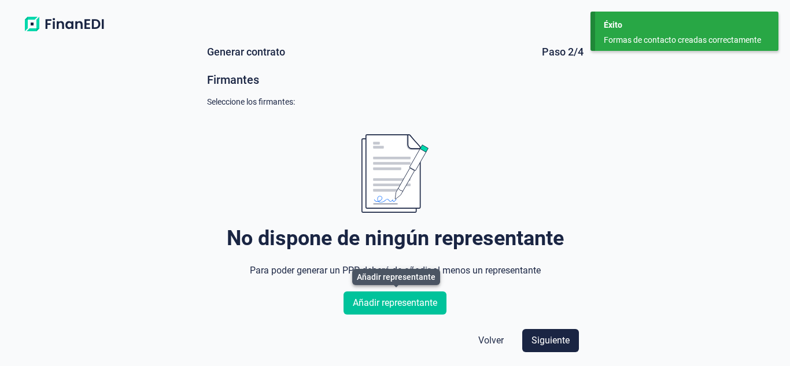
click at [409, 306] on span "Añadir representante" at bounding box center [395, 303] width 84 height 14
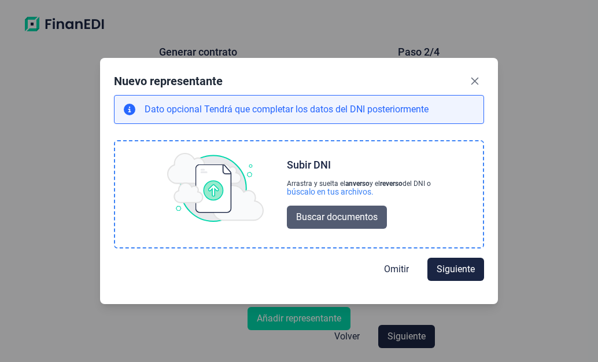
click at [353, 214] on span "Buscar documentos" at bounding box center [337, 217] width 82 height 14
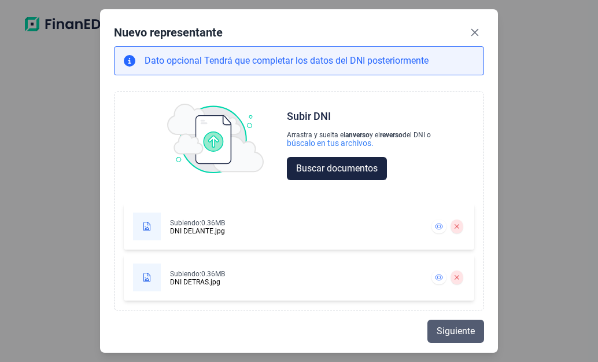
click at [461, 333] on span "Siguiente" at bounding box center [456, 331] width 38 height 14
select select "ES"
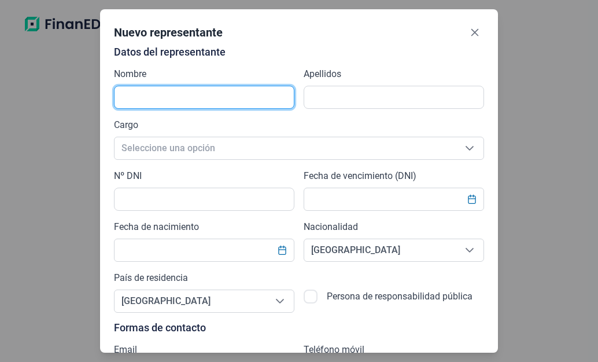
click at [194, 90] on input "text" at bounding box center [204, 97] width 181 height 23
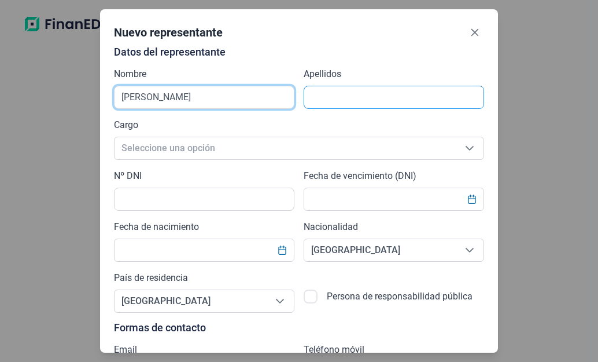
type input "[PERSON_NAME]"
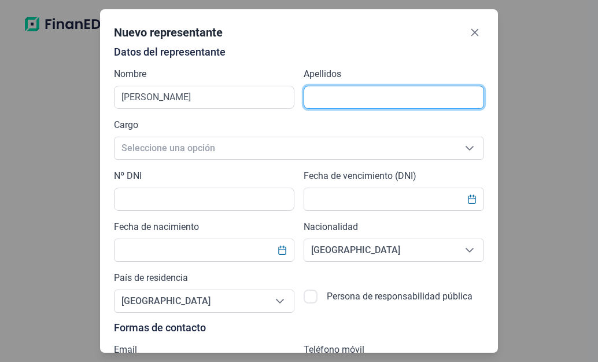
click at [331, 98] on input "text" at bounding box center [394, 97] width 181 height 23
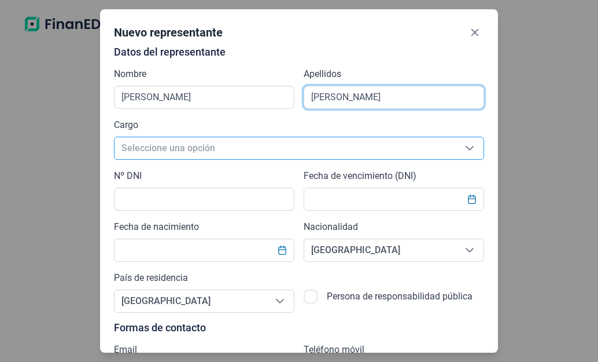
type input "[PERSON_NAME]"
click at [210, 150] on span "Seleccione una opción" at bounding box center [285, 148] width 341 height 22
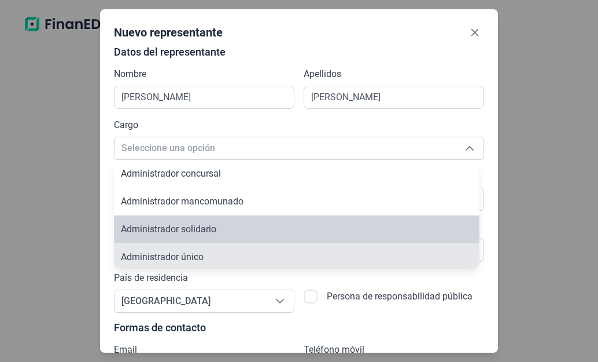
scroll to position [4, 0]
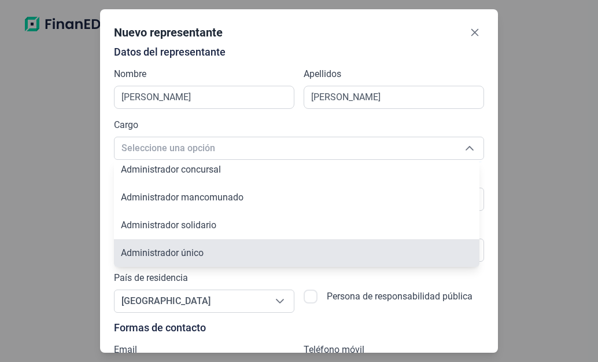
click at [201, 252] on span "Administrador único" at bounding box center [162, 252] width 83 height 11
type input "Administrador único"
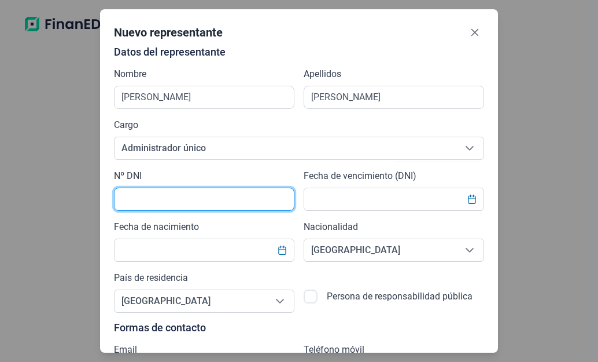
click at [167, 201] on input "text" at bounding box center [204, 198] width 181 height 23
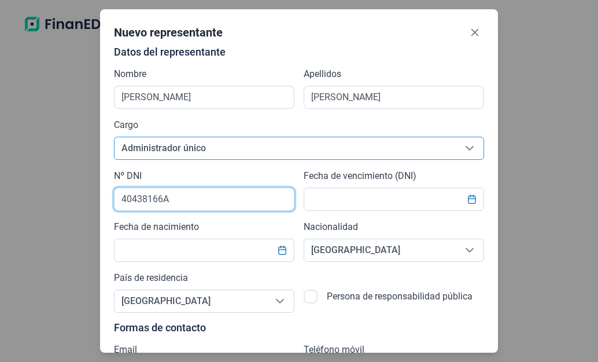
type input "40438166A"
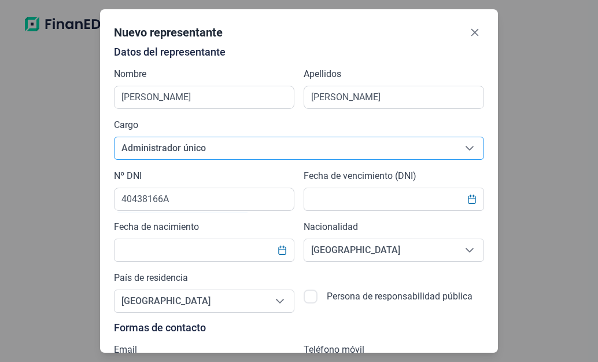
click at [444, 147] on span "Administrador único" at bounding box center [285, 148] width 341 height 22
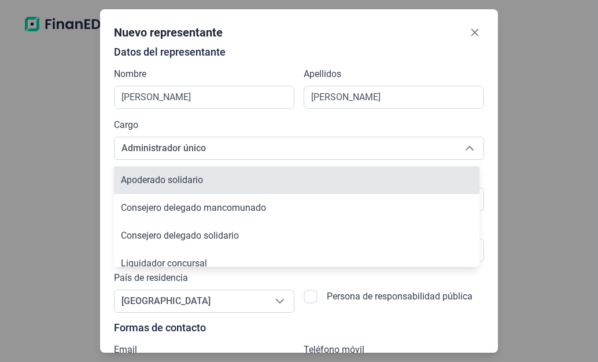
scroll to position [113, 0]
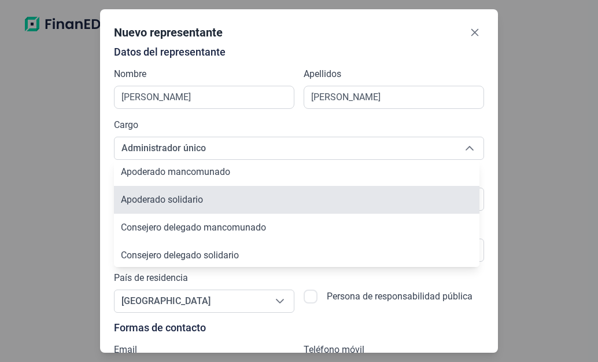
click at [187, 197] on span "Apoderado solidario" at bounding box center [162, 199] width 82 height 11
type input "Apoderado solidario"
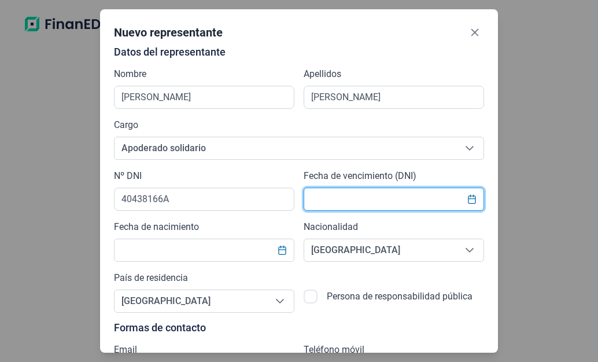
click at [361, 194] on input "text" at bounding box center [394, 198] width 181 height 23
type input "[DATE]"
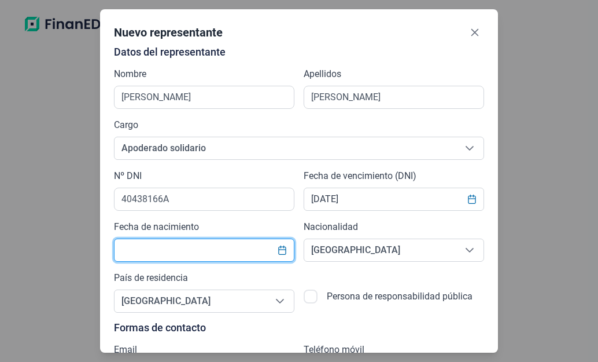
click at [172, 251] on input "text" at bounding box center [204, 249] width 181 height 23
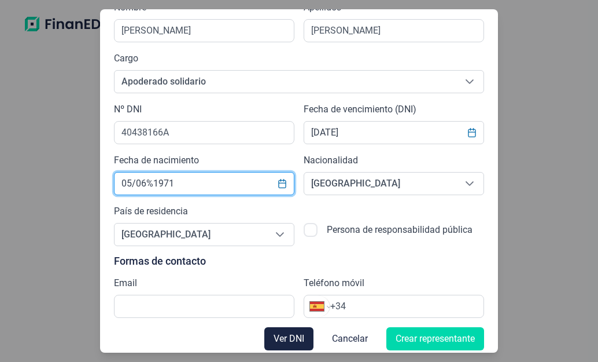
scroll to position [73, 0]
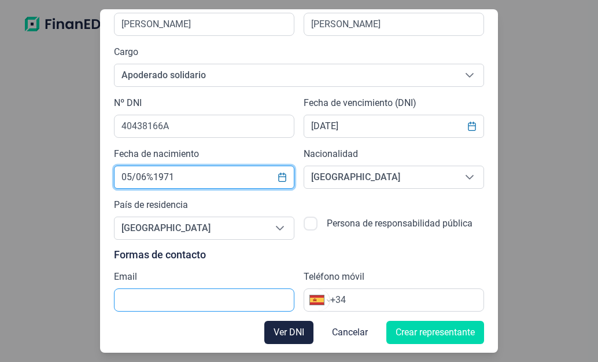
type input "05/06%1971"
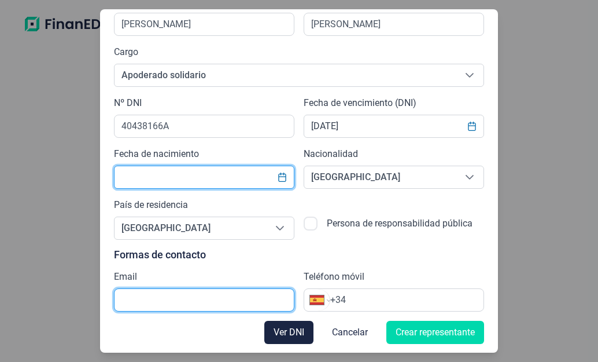
click at [149, 296] on input "text" at bounding box center [204, 299] width 181 height 23
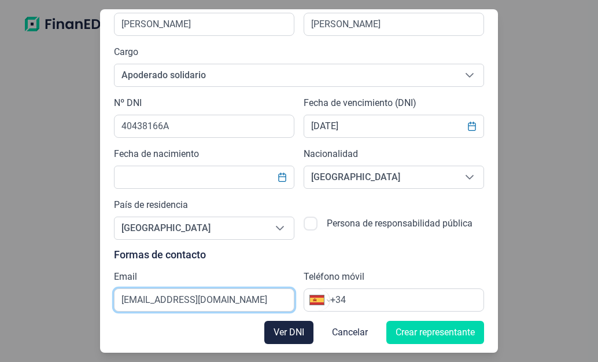
type input "[EMAIL_ADDRESS][DOMAIN_NAME]"
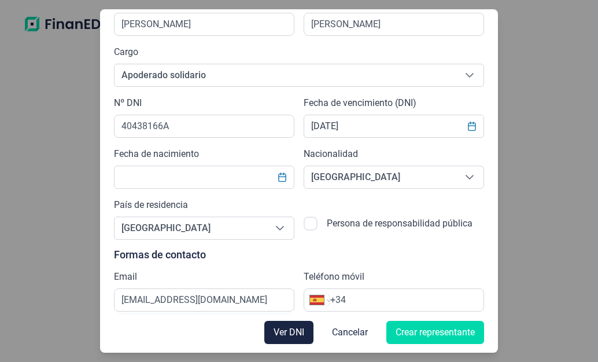
click at [382, 299] on input "+34" at bounding box center [406, 300] width 153 height 14
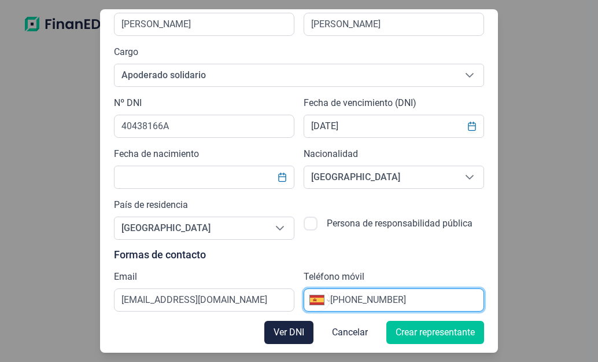
type input "[PHONE_NUMBER]"
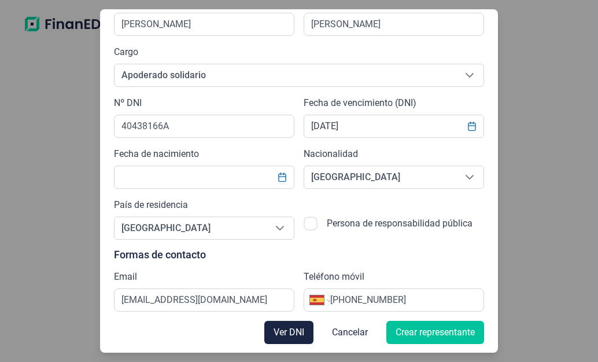
click at [429, 330] on span "Crear representante" at bounding box center [435, 332] width 79 height 14
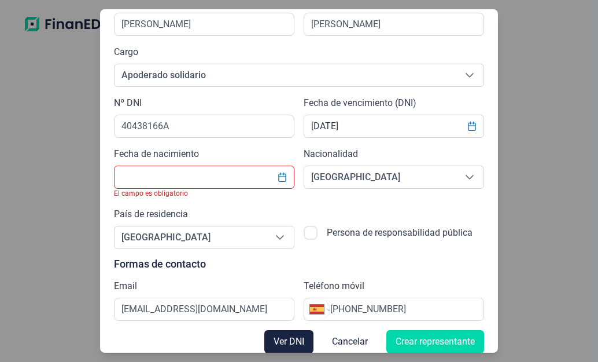
click at [169, 179] on input "text" at bounding box center [204, 176] width 181 height 23
click at [282, 175] on icon "Choose Date" at bounding box center [282, 176] width 9 height 9
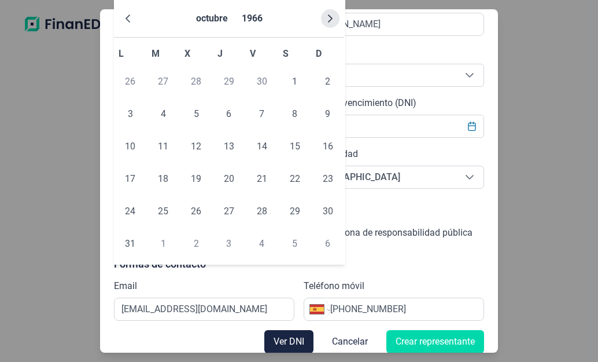
click at [329, 15] on icon "Next Month" at bounding box center [330, 18] width 5 height 8
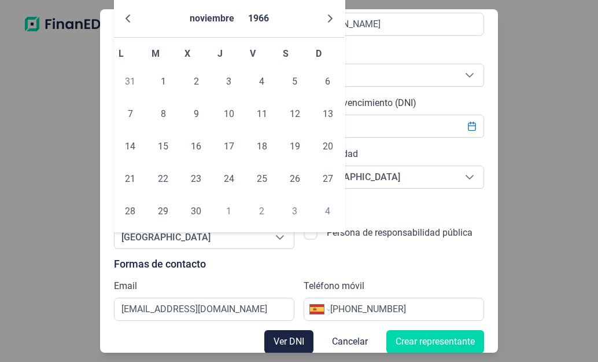
click at [329, 15] on icon "Next Month" at bounding box center [330, 18] width 5 height 8
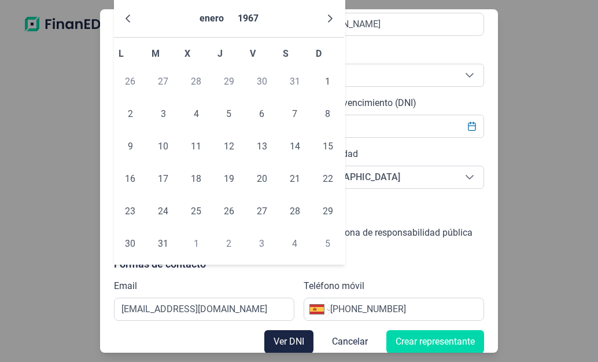
click at [329, 15] on icon "Next Month" at bounding box center [330, 18] width 5 height 8
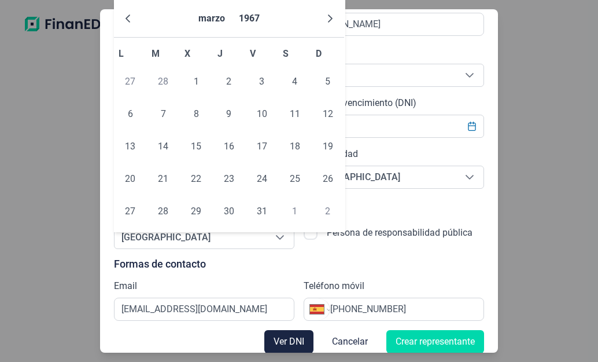
click at [329, 15] on icon "Next Month" at bounding box center [330, 18] width 5 height 8
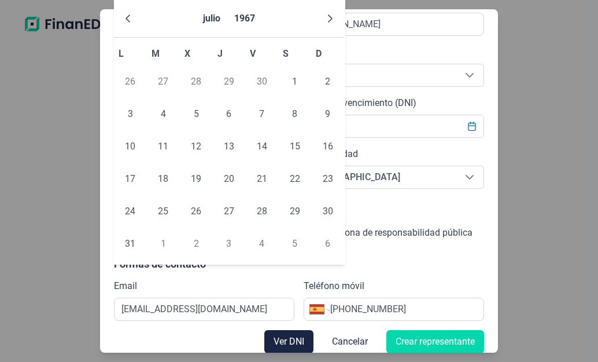
click at [329, 15] on icon "Next Month" at bounding box center [330, 18] width 5 height 8
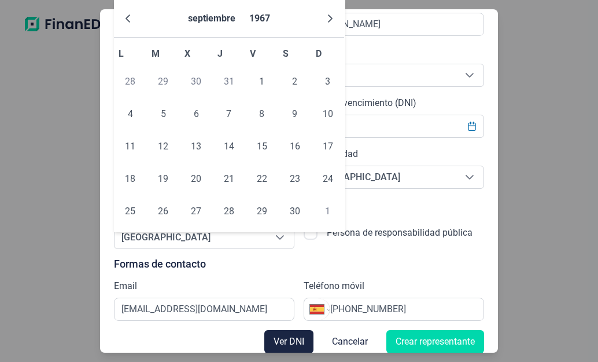
click at [328, 15] on icon "Next Month" at bounding box center [330, 18] width 9 height 9
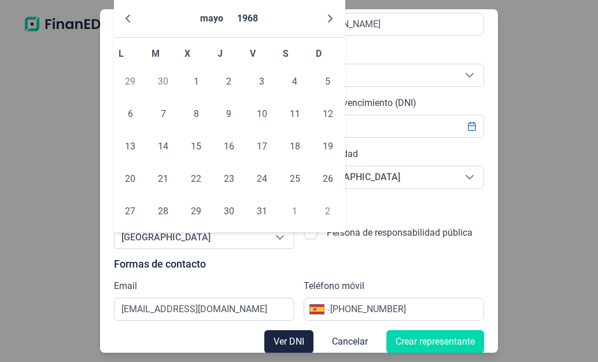
click at [328, 15] on icon "Next Month" at bounding box center [330, 18] width 9 height 9
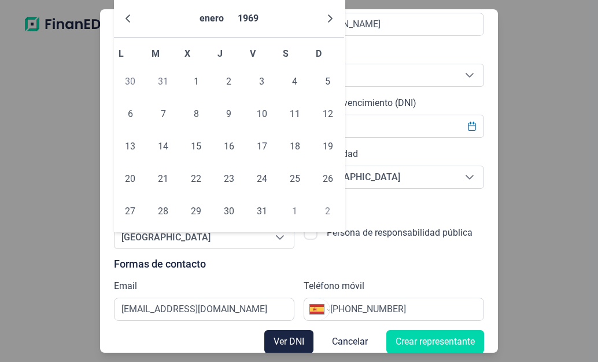
click at [328, 15] on icon "Next Month" at bounding box center [330, 18] width 9 height 9
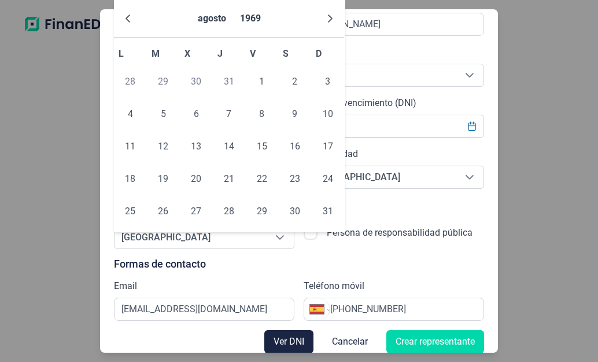
click at [328, 15] on icon "Next Month" at bounding box center [330, 18] width 9 height 9
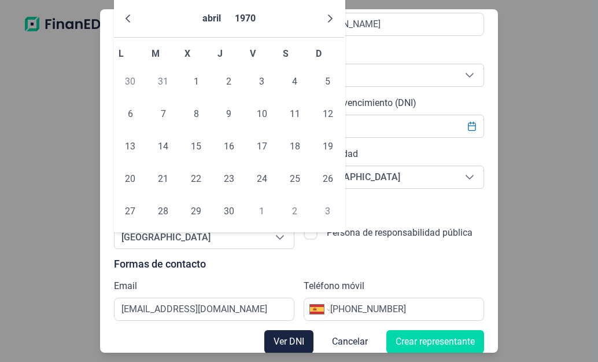
click at [328, 15] on icon "Next Month" at bounding box center [330, 18] width 9 height 9
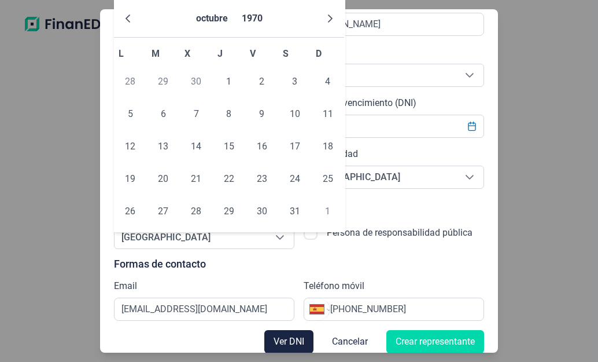
click at [328, 15] on icon "Next Month" at bounding box center [330, 18] width 9 height 9
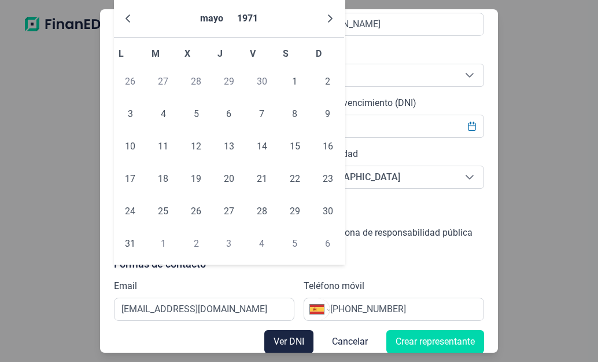
click at [328, 15] on icon "Next Month" at bounding box center [330, 18] width 9 height 9
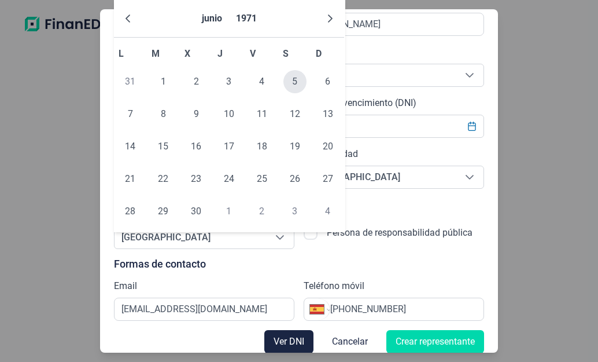
click at [293, 82] on span "5" at bounding box center [295, 81] width 23 height 23
type input "[DATE]"
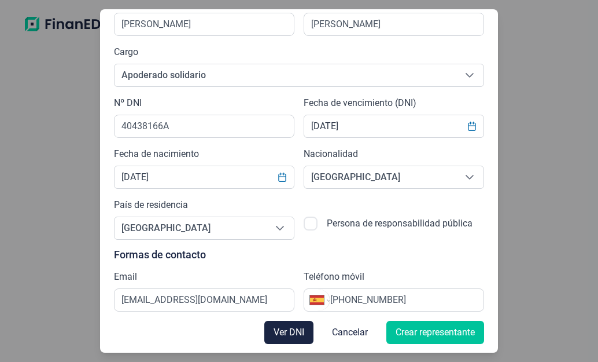
click at [429, 335] on span "Crear representante" at bounding box center [435, 332] width 79 height 14
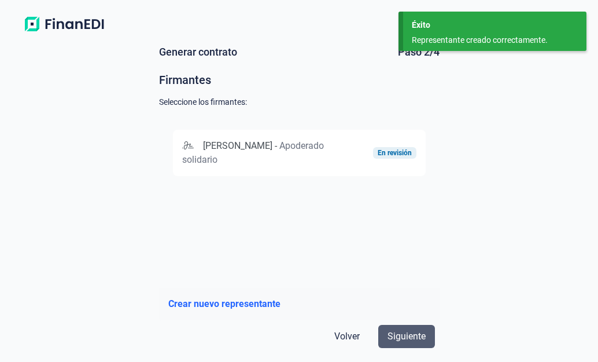
click at [416, 336] on span "Siguiente" at bounding box center [407, 336] width 38 height 14
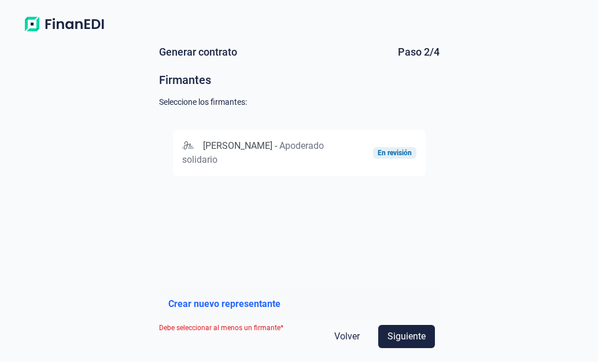
click at [237, 157] on span "Apoderado solidario" at bounding box center [253, 152] width 142 height 25
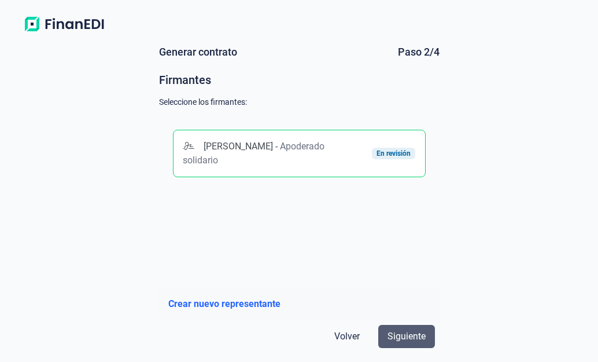
click at [410, 338] on span "Siguiente" at bounding box center [407, 336] width 38 height 14
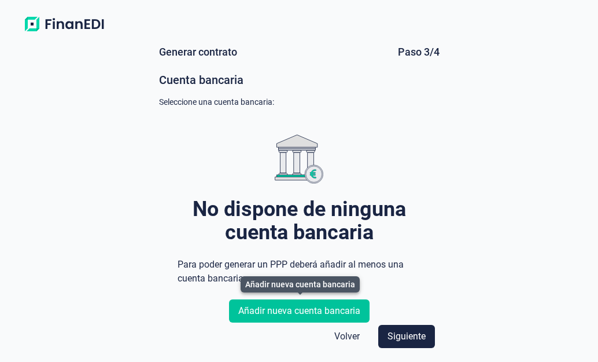
click at [310, 315] on span "Añadir nueva cuenta bancaria" at bounding box center [299, 311] width 122 height 14
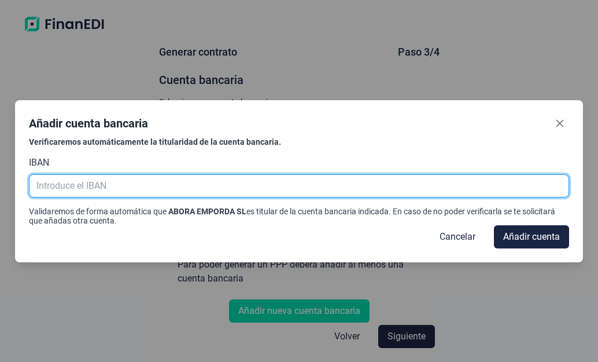
click at [107, 183] on input "text" at bounding box center [299, 185] width 540 height 23
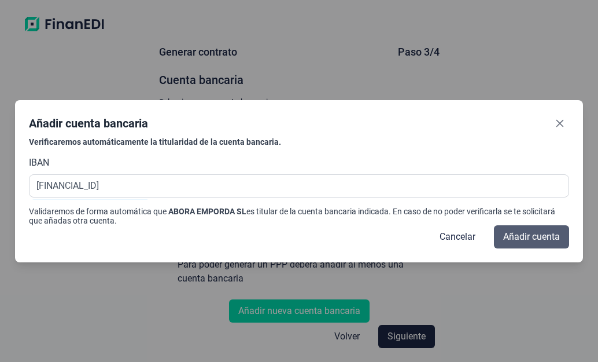
type input "[FINANCIAL_ID]"
click at [528, 234] on span "Añadir cuenta" at bounding box center [531, 237] width 57 height 14
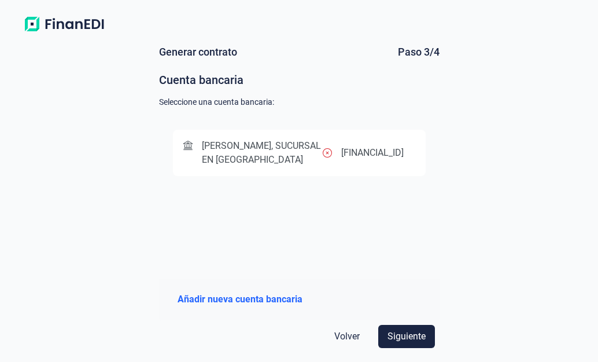
click at [236, 163] on span "[PERSON_NAME], SUCURSAL EN [GEOGRAPHIC_DATA]" at bounding box center [262, 152] width 120 height 25
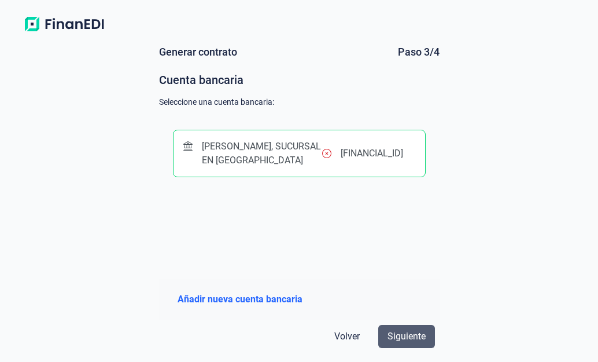
click at [410, 337] on span "Siguiente" at bounding box center [407, 336] width 38 height 14
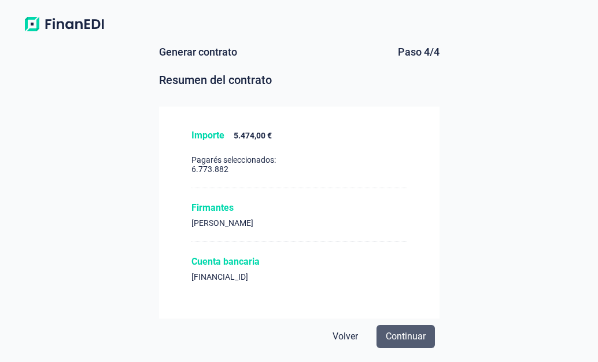
click at [411, 332] on span "Continuar" at bounding box center [406, 336] width 40 height 14
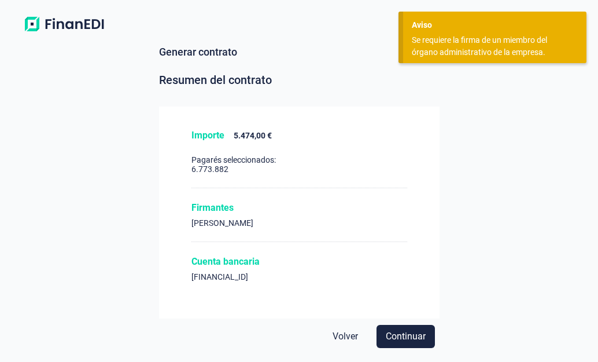
click at [535, 50] on div "Se requiere la firma de un miembro del órgano administrativo de la empresa." at bounding box center [490, 46] width 157 height 24
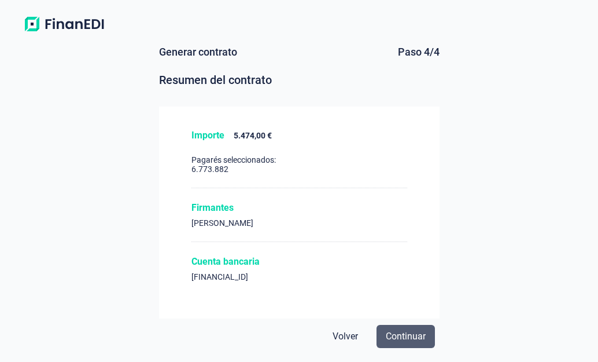
click at [407, 334] on span "Continuar" at bounding box center [406, 336] width 40 height 14
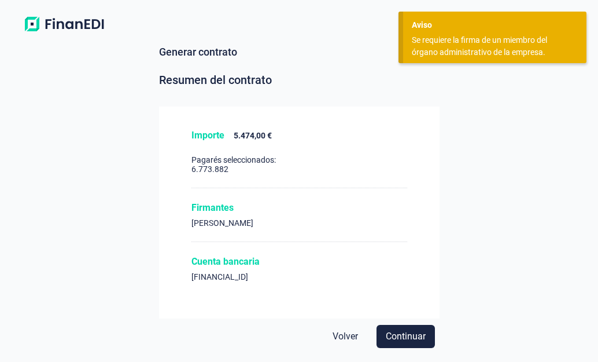
click at [233, 181] on div "Importe 5.474,00 € Pagarés seleccionados: 6.773.882" at bounding box center [300, 159] width 216 height 58
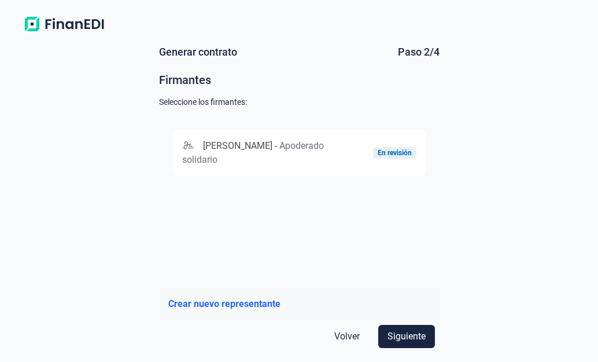
click at [222, 303] on span "Crear nuevo representante" at bounding box center [224, 304] width 112 height 14
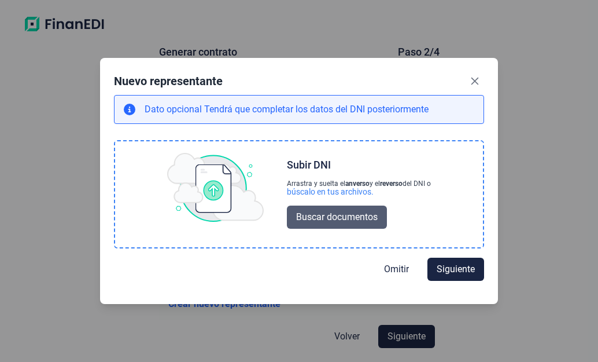
click at [337, 220] on span "Buscar documentos" at bounding box center [337, 217] width 82 height 14
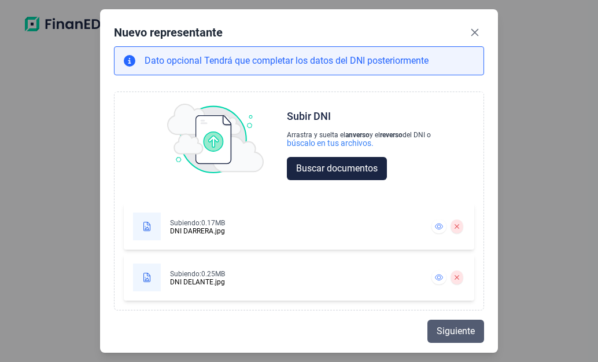
click at [463, 334] on span "Siguiente" at bounding box center [456, 331] width 38 height 14
select select "ES"
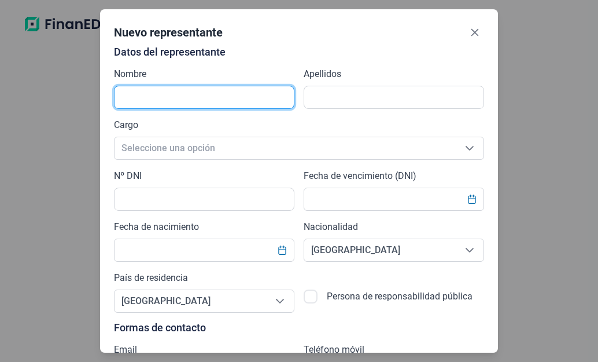
click at [201, 97] on input "text" at bounding box center [204, 97] width 181 height 23
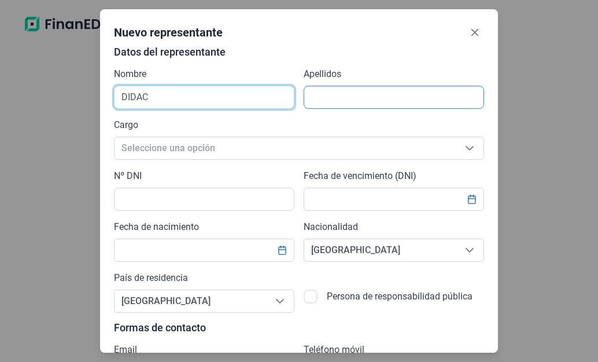
type input "DIDAC"
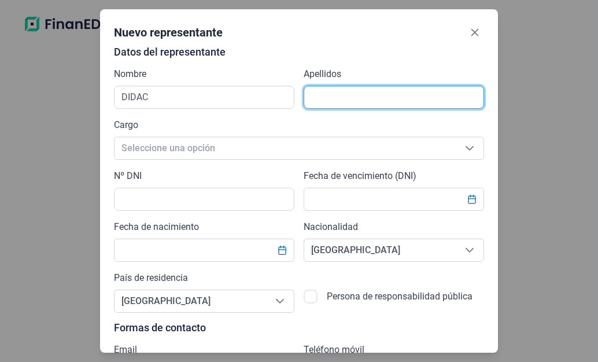
click at [323, 97] on input "text" at bounding box center [394, 97] width 181 height 23
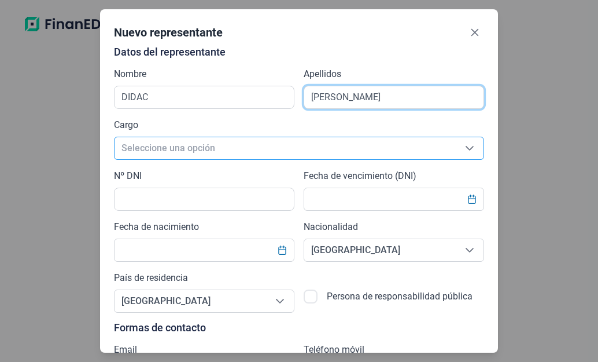
type input "[PERSON_NAME]"
click at [225, 151] on span "Seleccione una opción" at bounding box center [285, 148] width 341 height 22
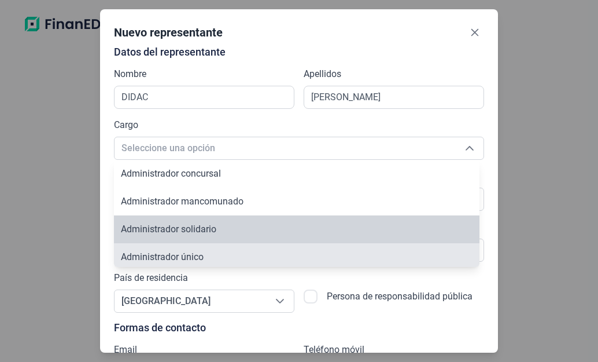
scroll to position [4, 0]
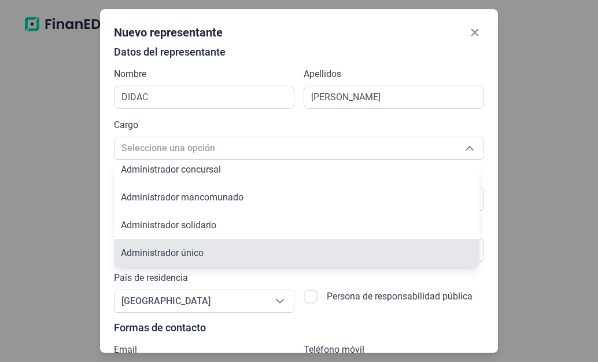
click at [200, 255] on span "Administrador único" at bounding box center [162, 252] width 83 height 11
type input "Administrador único"
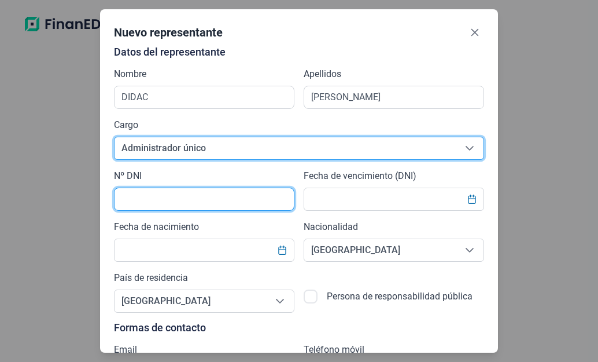
click at [173, 201] on input "text" at bounding box center [204, 198] width 181 height 23
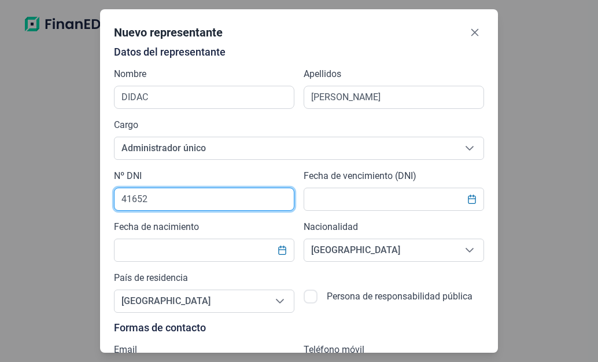
click at [177, 197] on input "41652" at bounding box center [204, 198] width 181 height 23
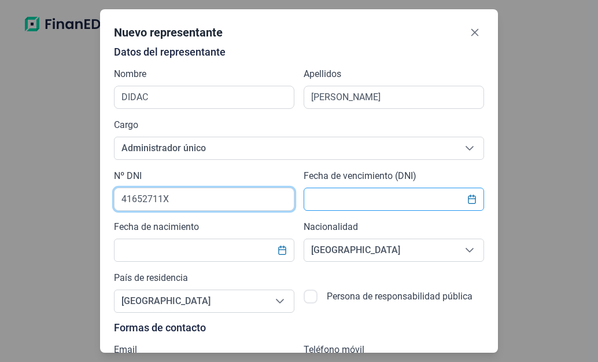
type input "41652711X"
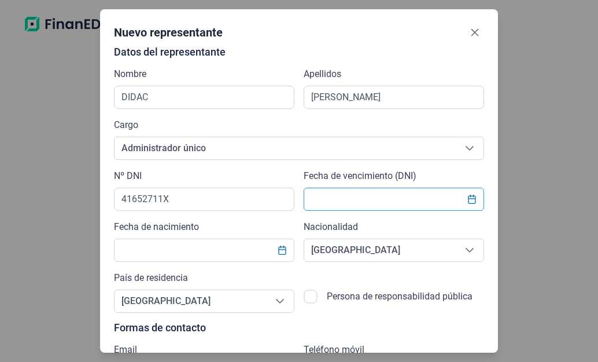
click at [340, 200] on input "text" at bounding box center [394, 198] width 181 height 23
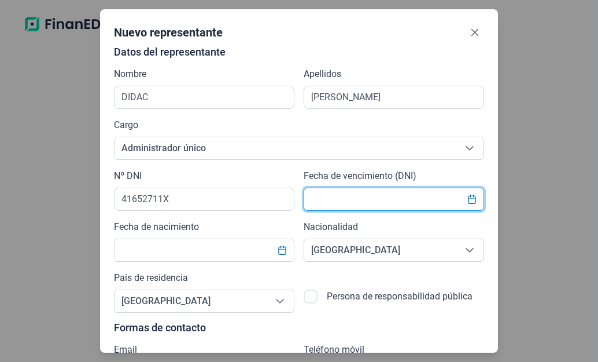
click at [393, 196] on input "text" at bounding box center [394, 198] width 181 height 23
type input "[DATE]"
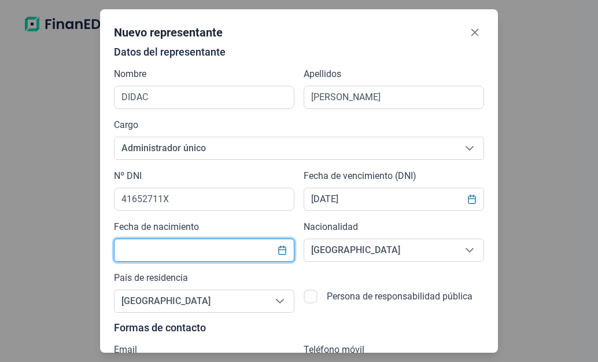
click at [179, 255] on input "text" at bounding box center [204, 249] width 181 height 23
click at [281, 252] on icon "Choose Date" at bounding box center [282, 249] width 9 height 9
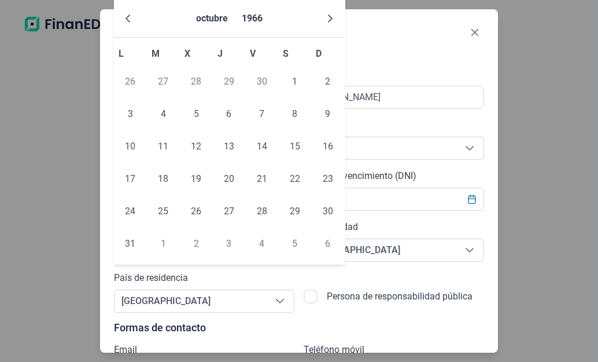
click at [282, 23] on div "octubre 1966" at bounding box center [229, 19] width 230 height 38
click at [328, 19] on icon "Next Month" at bounding box center [330, 18] width 9 height 9
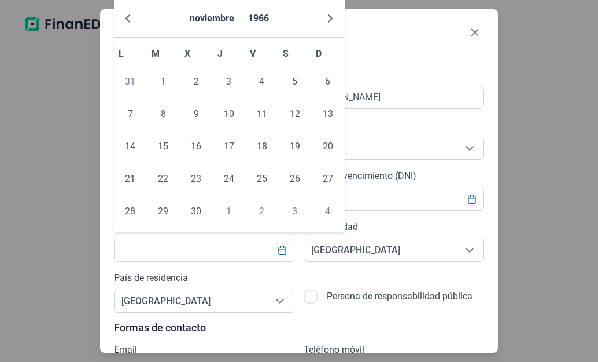
click at [328, 19] on icon "Next Month" at bounding box center [330, 18] width 9 height 9
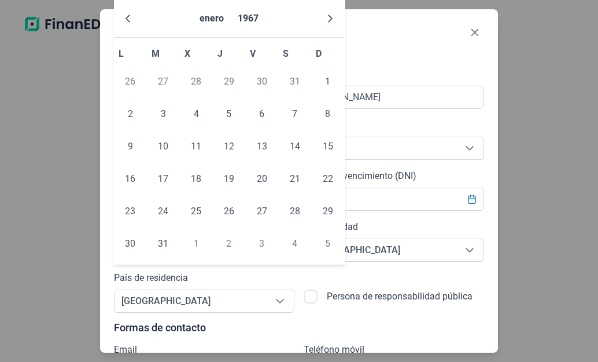
click at [328, 19] on icon "Next Month" at bounding box center [330, 18] width 9 height 9
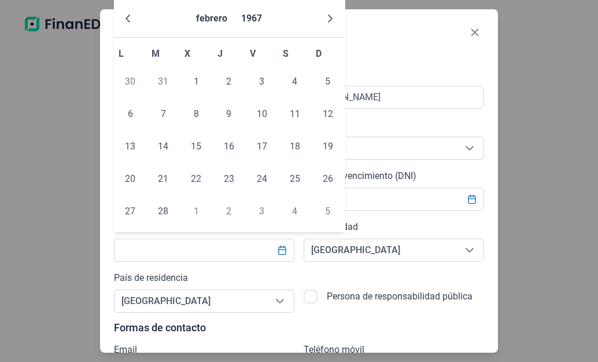
click at [328, 19] on icon "Next Month" at bounding box center [330, 18] width 9 height 9
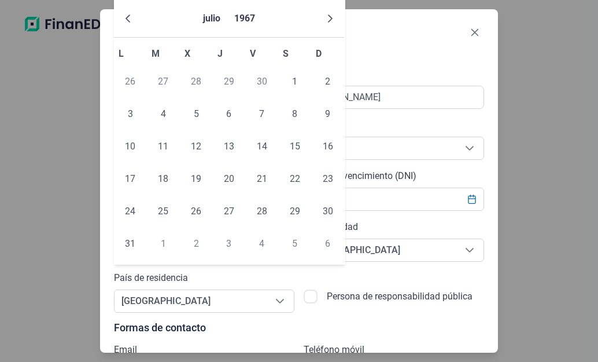
click at [328, 19] on icon "Next Month" at bounding box center [330, 18] width 9 height 9
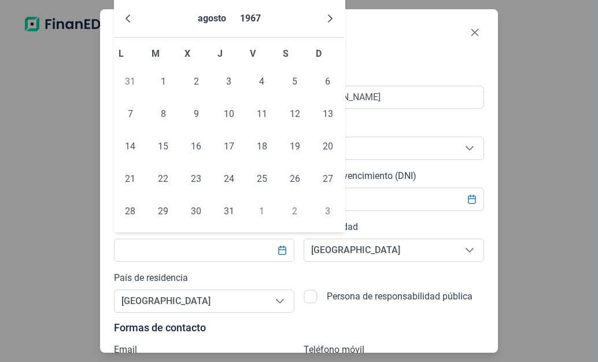
click at [328, 19] on icon "Next Month" at bounding box center [330, 18] width 9 height 9
click at [371, 39] on div "Nuevo representante" at bounding box center [299, 34] width 370 height 23
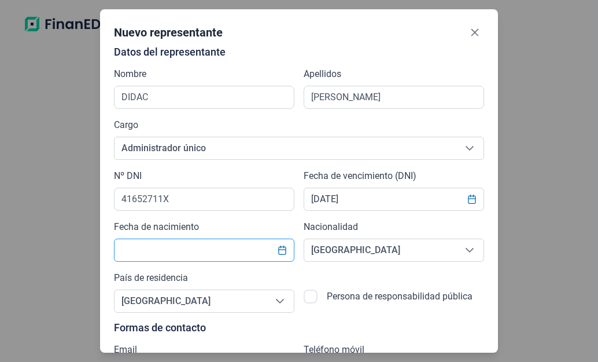
click at [239, 250] on input "text" at bounding box center [204, 249] width 181 height 23
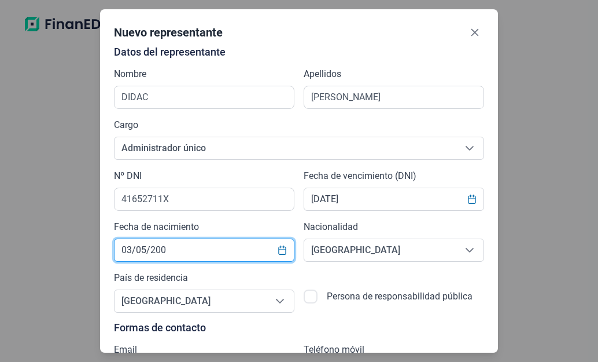
type input "[DATE]"
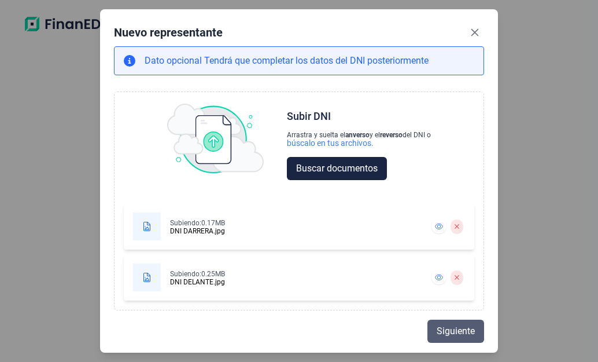
click at [455, 333] on span "Siguiente" at bounding box center [456, 331] width 38 height 14
select select "ES"
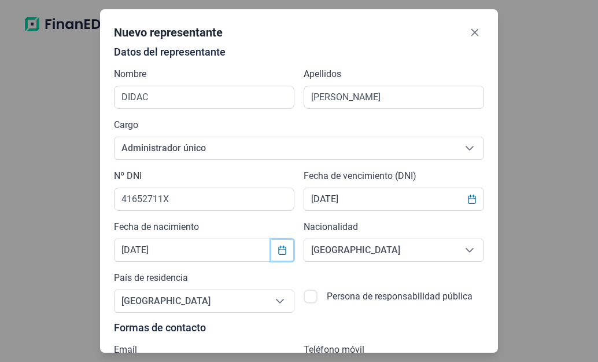
click at [282, 250] on icon "Choose Date" at bounding box center [282, 249] width 9 height 9
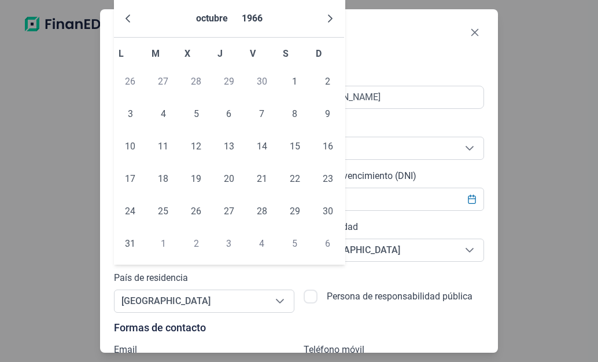
click at [315, 278] on div "Persona de responsabilidad pública" at bounding box center [394, 292] width 181 height 42
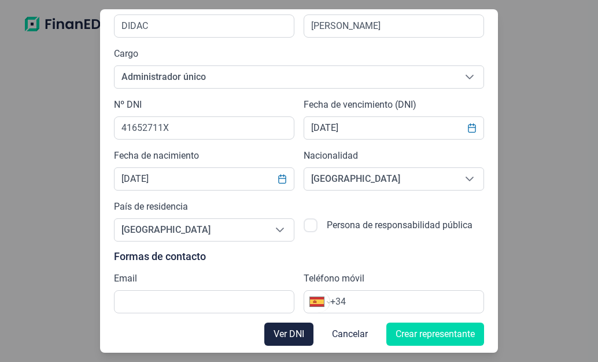
scroll to position [73, 0]
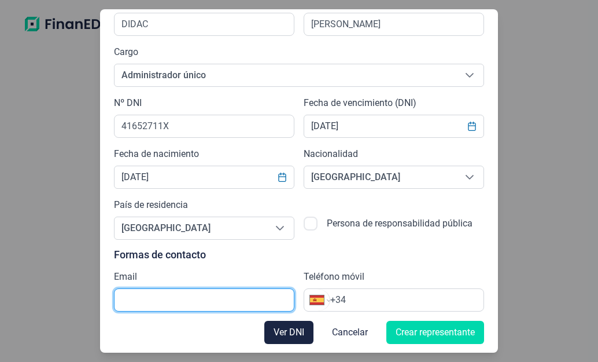
click at [209, 301] on input "text" at bounding box center [204, 299] width 181 height 23
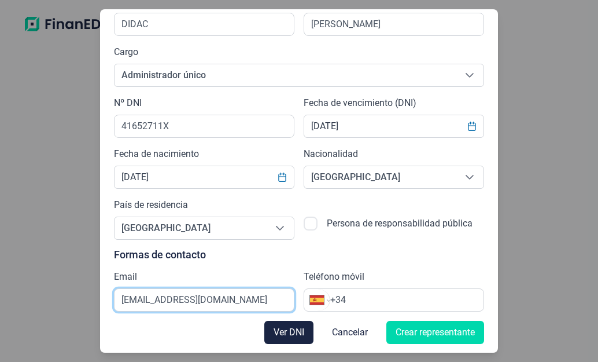
type input "[EMAIL_ADDRESS][DOMAIN_NAME]"
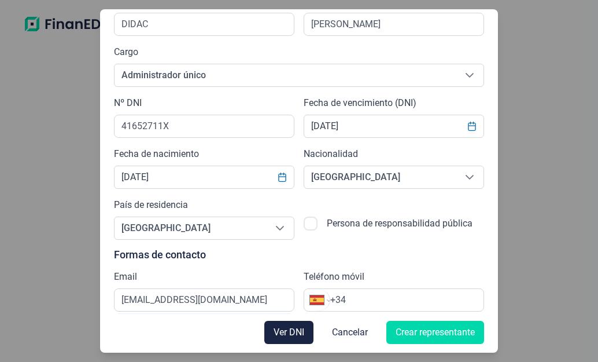
click at [374, 298] on input "+34" at bounding box center [406, 300] width 153 height 14
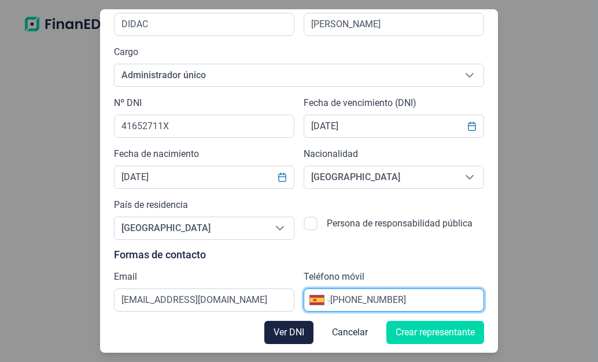
type input "[PHONE_NUMBER]"
click at [204, 330] on div "Ver DNI Cancelar Crear representante" at bounding box center [299, 332] width 370 height 42
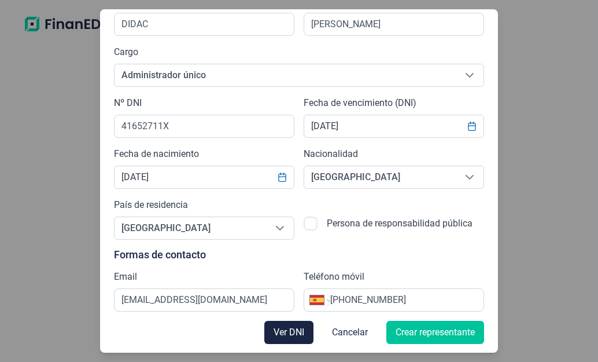
click at [443, 333] on span "Crear representante" at bounding box center [435, 332] width 79 height 14
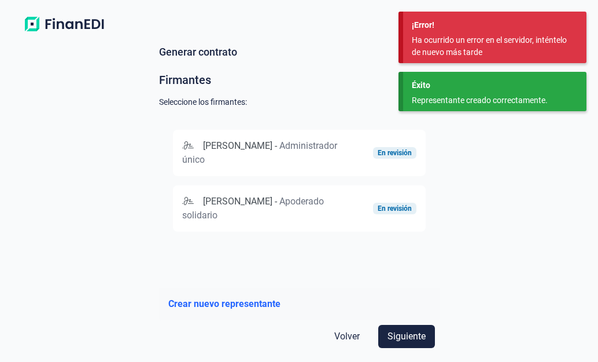
click at [240, 163] on span "Administrador único" at bounding box center [259, 152] width 155 height 25
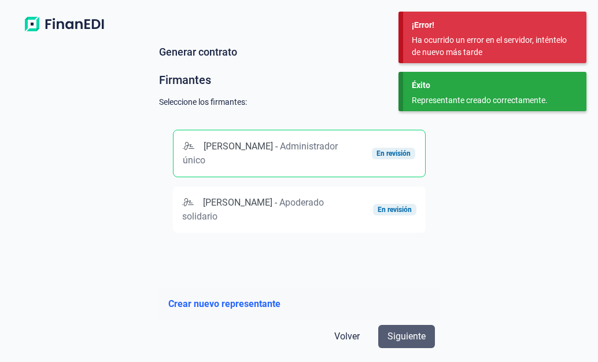
click at [403, 337] on span "Siguiente" at bounding box center [407, 336] width 38 height 14
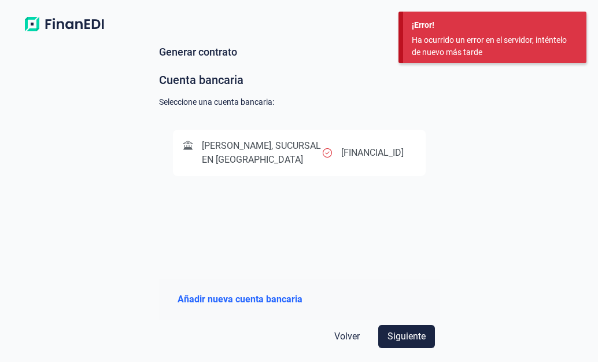
click at [259, 150] on span "[PERSON_NAME], SUCURSAL EN [GEOGRAPHIC_DATA]" at bounding box center [262, 152] width 120 height 25
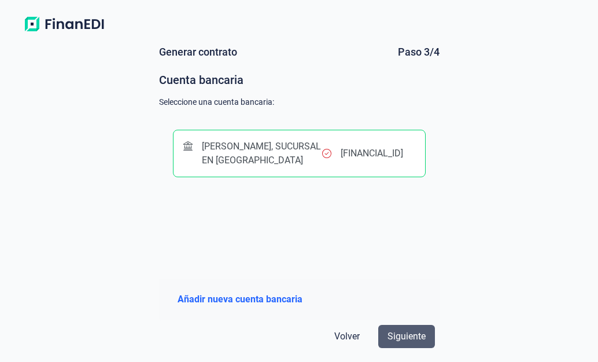
click at [400, 336] on span "Siguiente" at bounding box center [407, 336] width 38 height 14
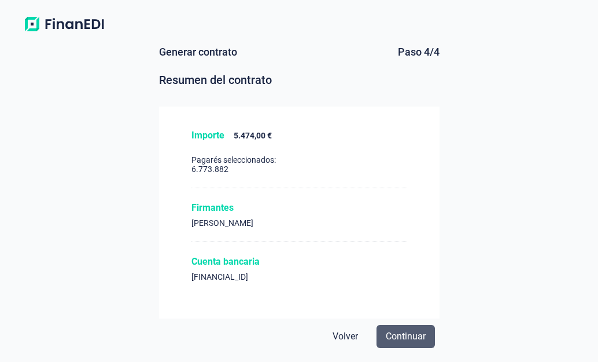
click at [409, 335] on span "Continuar" at bounding box center [406, 336] width 40 height 14
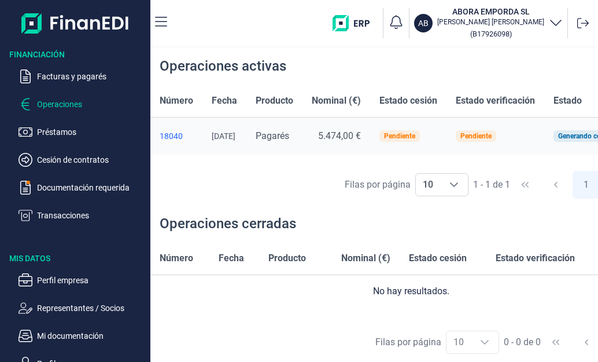
click at [289, 137] on span "Pagarés" at bounding box center [273, 135] width 34 height 11
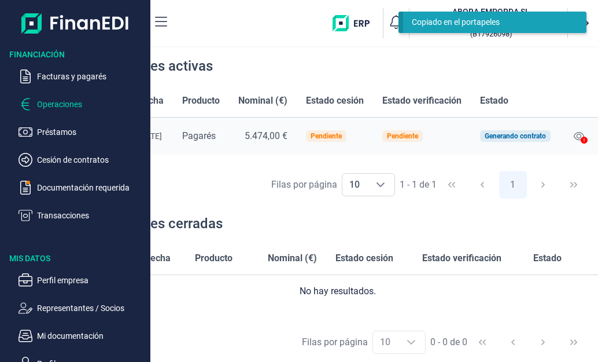
scroll to position [0, 92]
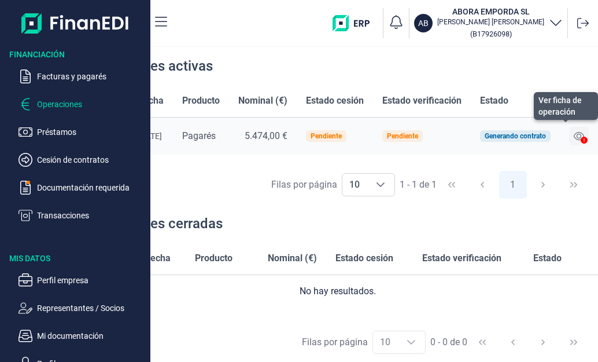
click at [574, 135] on icon at bounding box center [579, 135] width 10 height 9
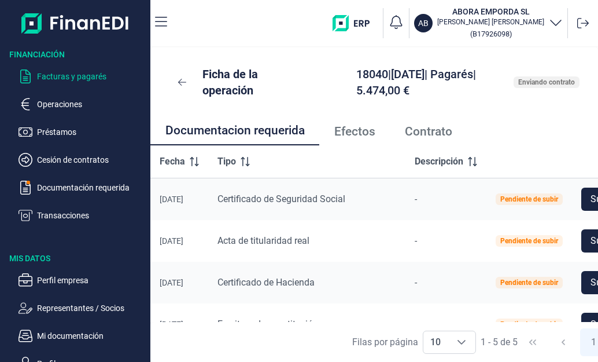
click at [81, 73] on p "Facturas y pagarés" at bounding box center [91, 76] width 109 height 14
